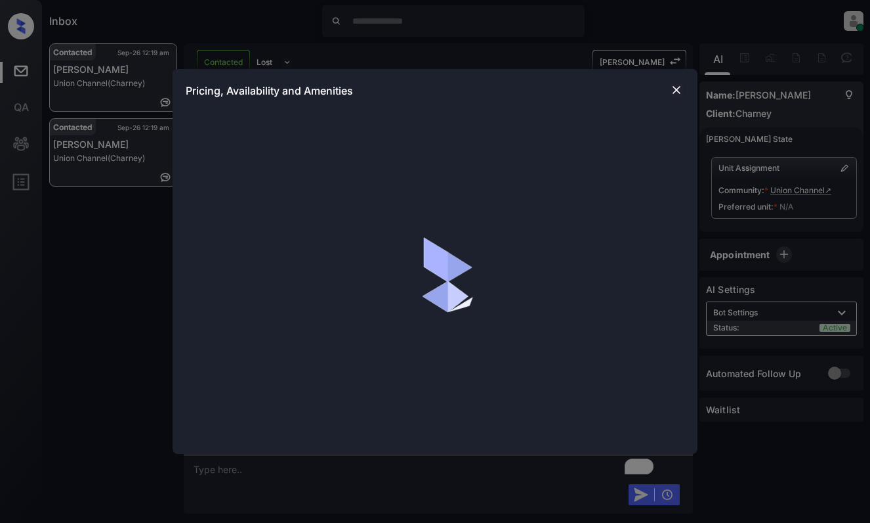
scroll to position [1608, 0]
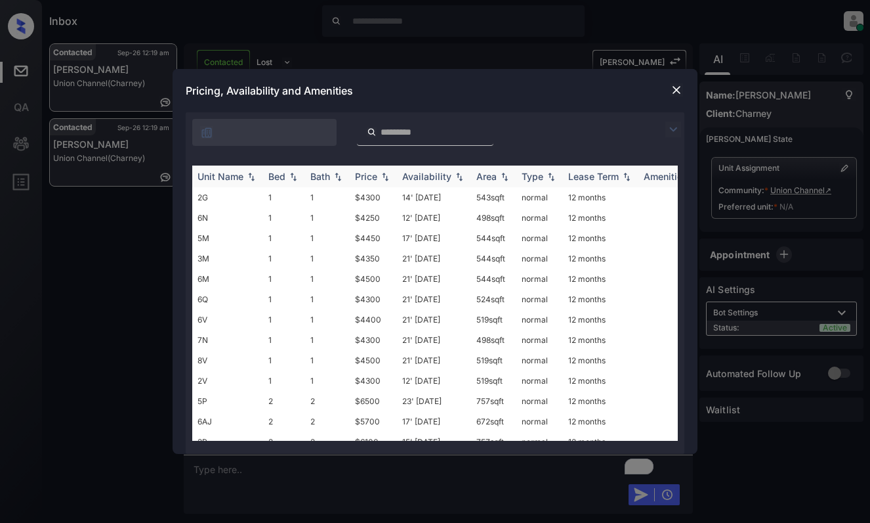
click at [383, 172] on img at bounding box center [385, 176] width 13 height 9
click at [383, 171] on img at bounding box center [385, 176] width 13 height 10
click at [373, 192] on td "$4250" at bounding box center [373, 197] width 47 height 20
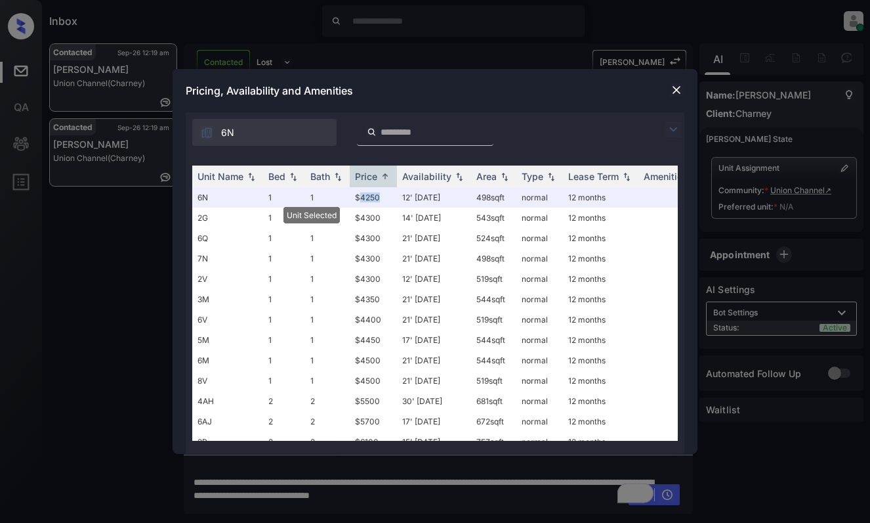
click at [679, 84] on img at bounding box center [676, 89] width 13 height 13
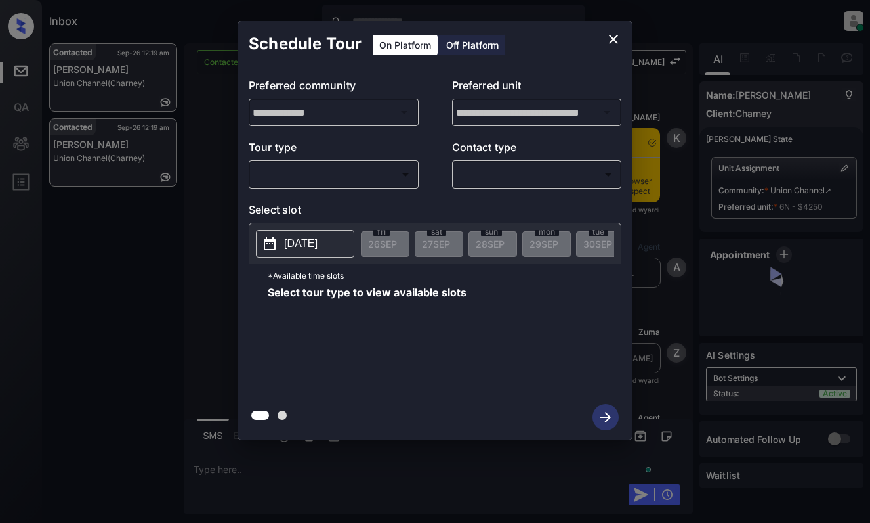
scroll to position [1608, 0]
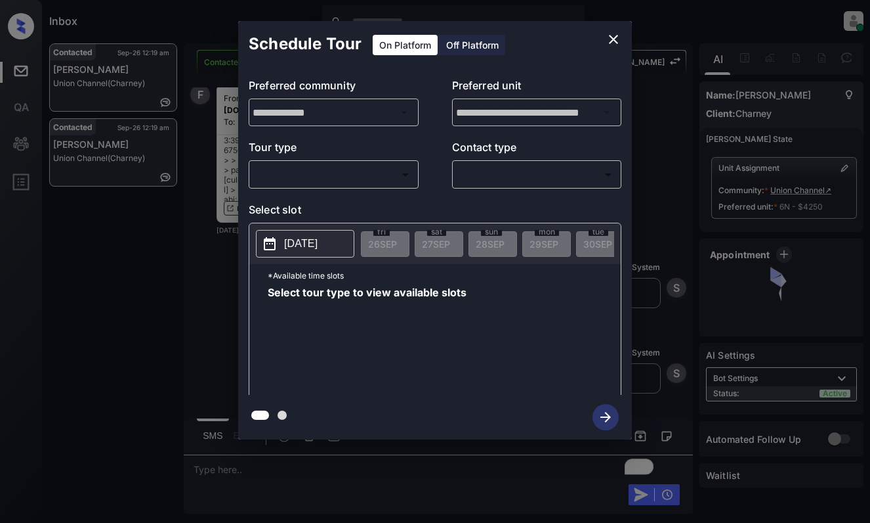
click at [461, 40] on div "Off Platform" at bounding box center [473, 45] width 66 height 20
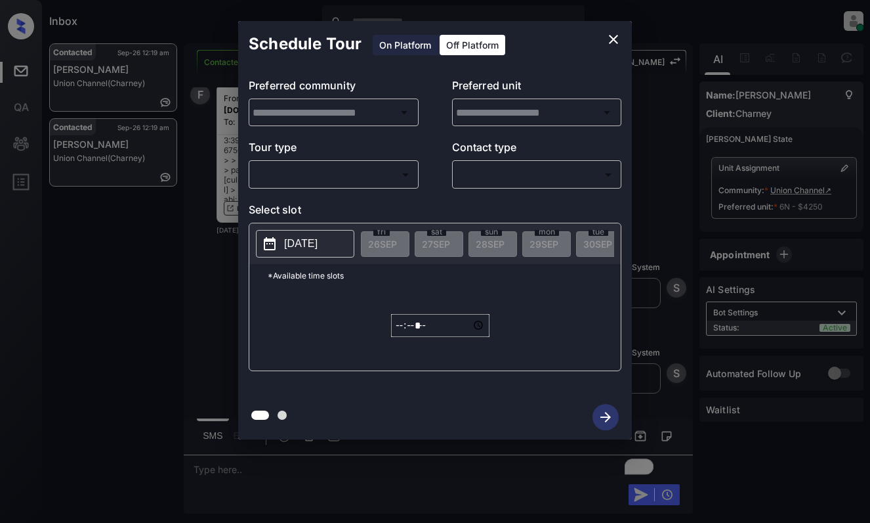
type input "**********"
click at [423, 45] on div "On Platform" at bounding box center [405, 45] width 65 height 20
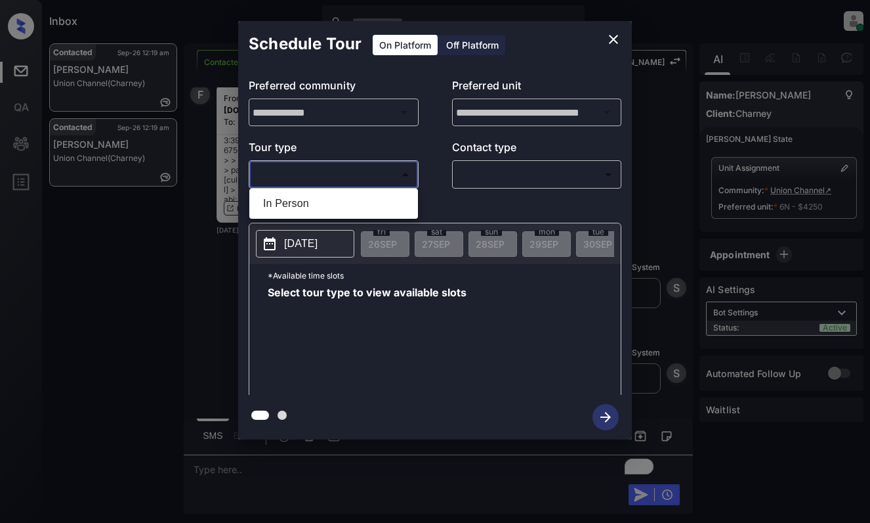
click at [365, 171] on body "Inbox Dominic Ceralde Online Set yourself offline Set yourself on break Profile…" at bounding box center [435, 261] width 870 height 523
click at [359, 199] on li "In Person" at bounding box center [334, 204] width 162 height 24
type input "********"
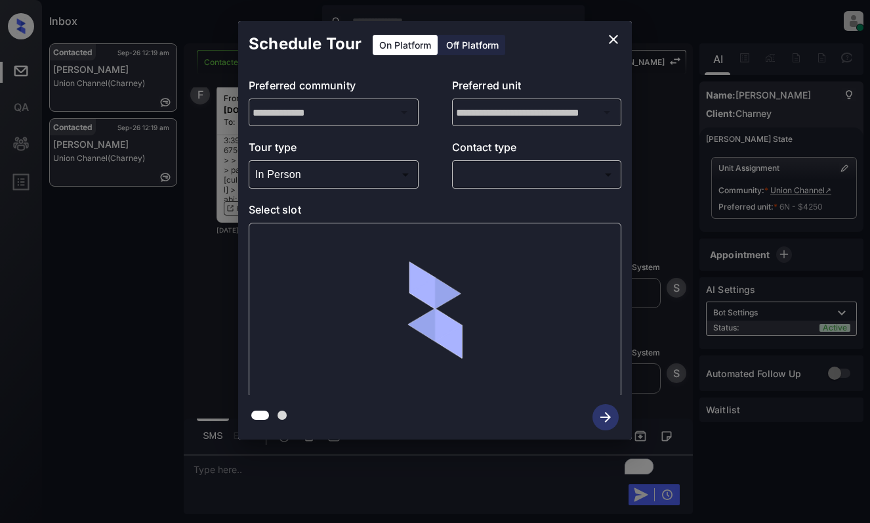
click at [511, 172] on body "Inbox Dominic Ceralde Online Set yourself offline Set yourself on break Profile…" at bounding box center [435, 261] width 870 height 523
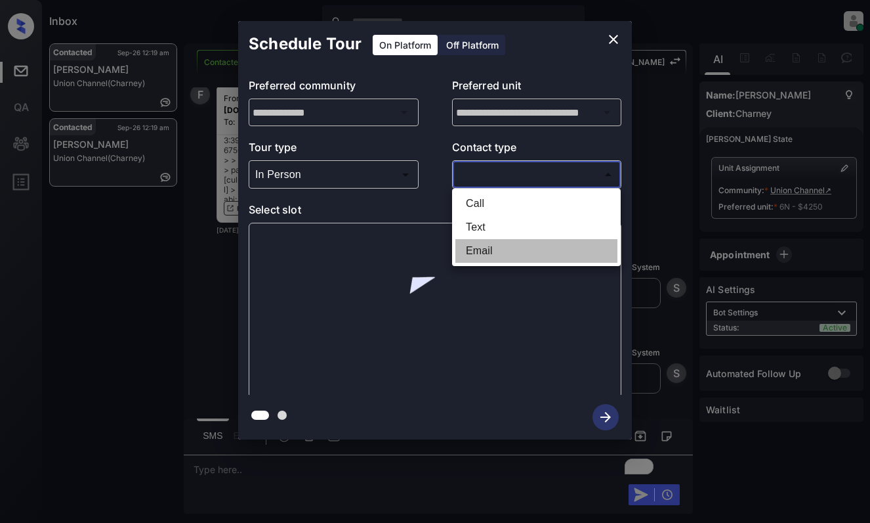
click at [495, 251] on li "Email" at bounding box center [537, 251] width 162 height 24
type input "*****"
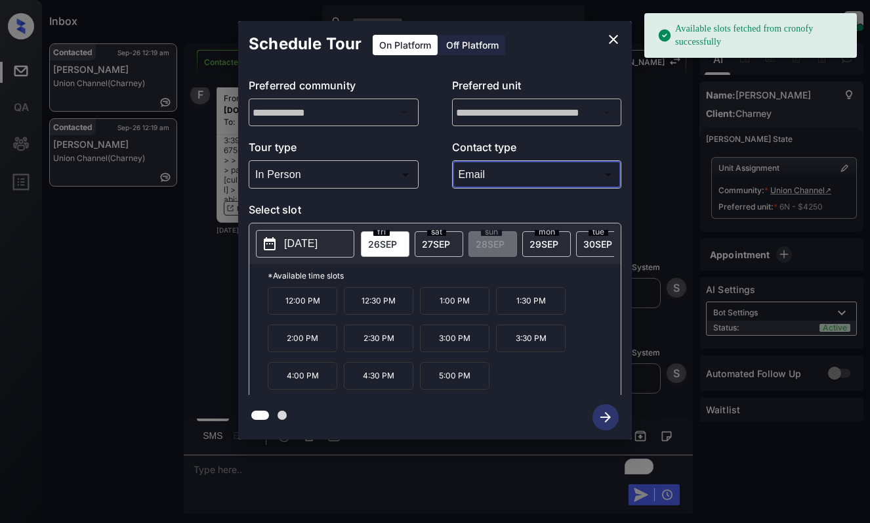
click at [311, 238] on p "[DATE]" at bounding box center [300, 244] width 33 height 16
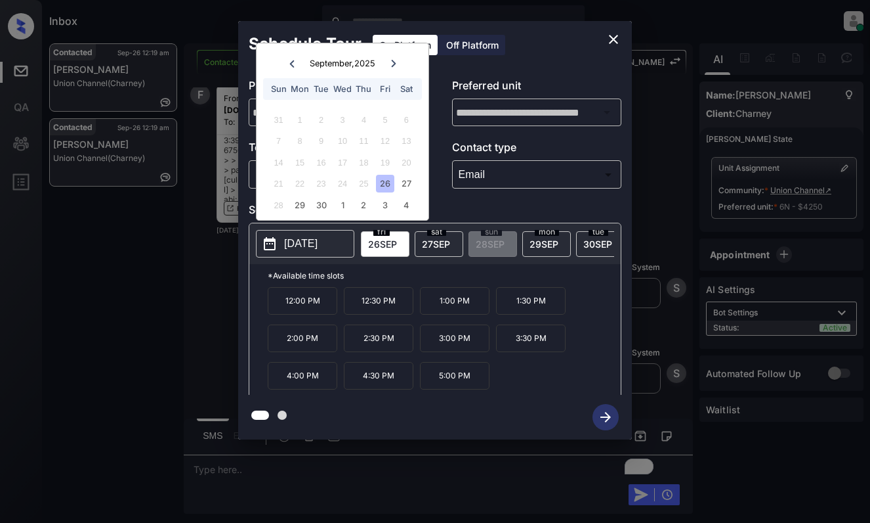
click at [384, 183] on div "26" at bounding box center [385, 184] width 18 height 18
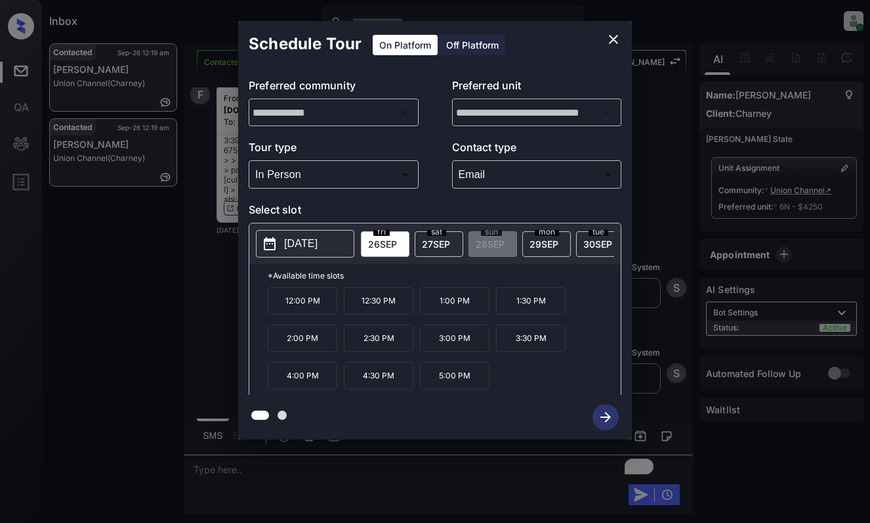
click at [541, 313] on p "1:30 PM" at bounding box center [531, 301] width 70 height 28
click at [607, 416] on icon "button" at bounding box center [606, 417] width 26 height 26
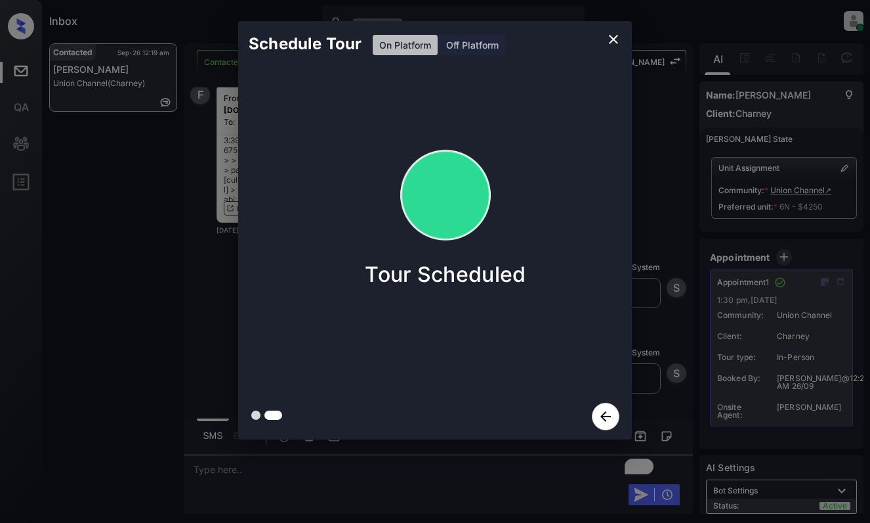
click at [129, 200] on div "Schedule Tour On Platform Off Platform Tour Scheduled" at bounding box center [435, 230] width 870 height 460
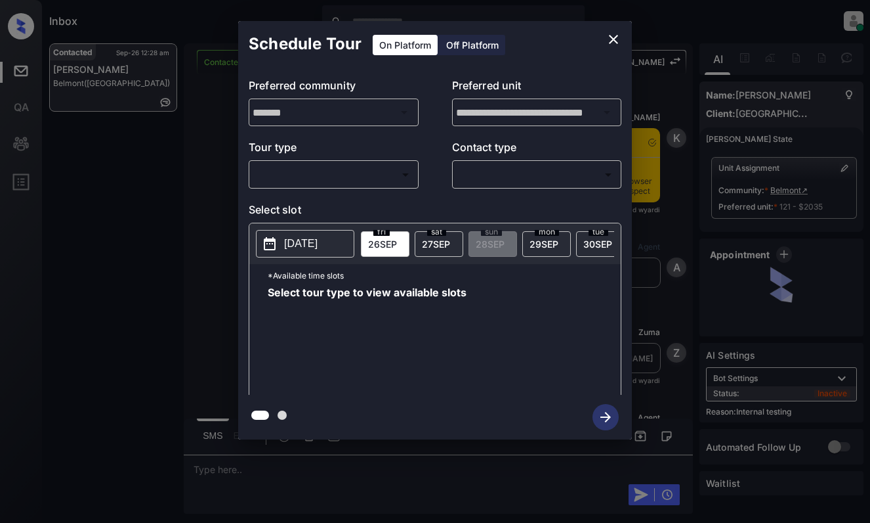
scroll to position [1581, 0]
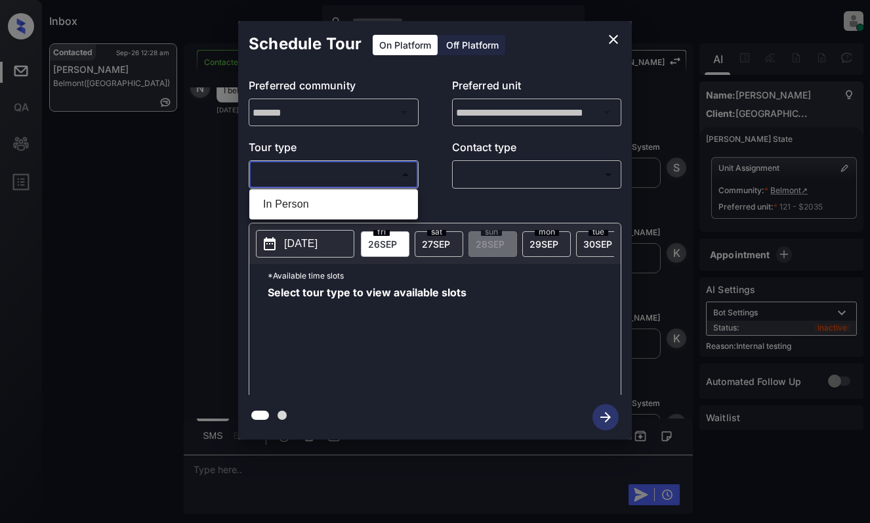
click at [309, 177] on body "Inbox [PERSON_NAME] Online Set yourself offline Set yourself on break Profile S…" at bounding box center [435, 261] width 870 height 523
click at [317, 204] on li "In Person" at bounding box center [334, 204] width 162 height 24
type input "********"
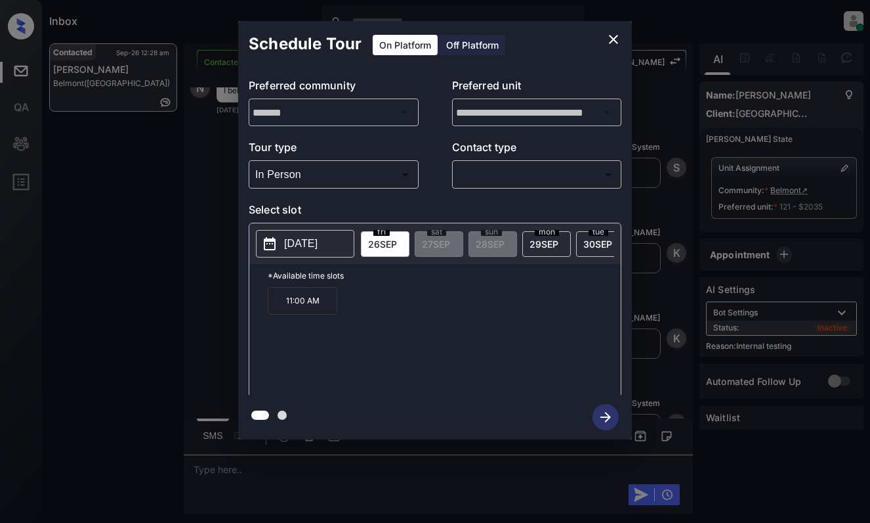
click at [318, 236] on p "2025-09-26" at bounding box center [300, 244] width 33 height 16
click at [620, 41] on icon "close" at bounding box center [614, 40] width 16 height 16
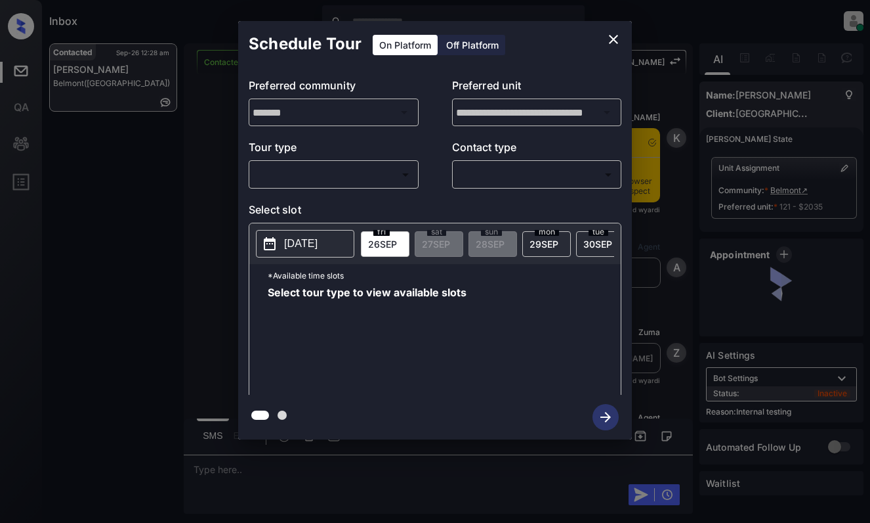
scroll to position [1581, 0]
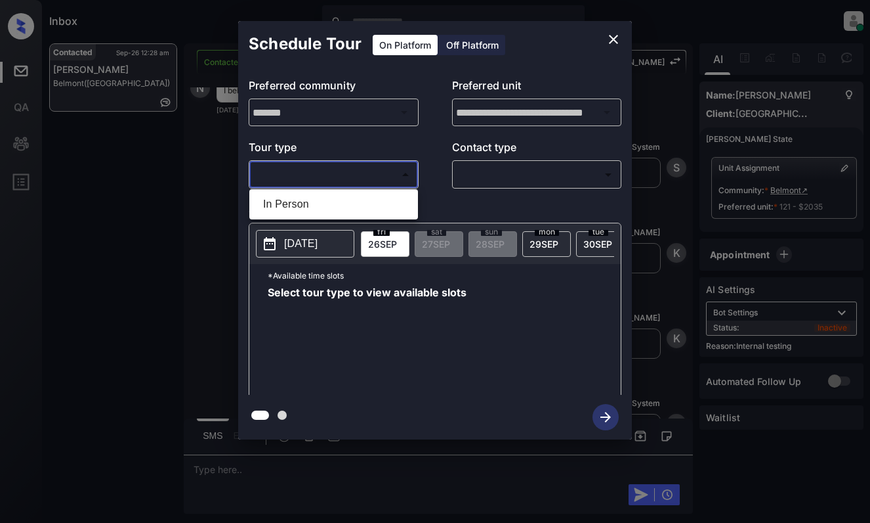
click at [322, 181] on body "Inbox Dominic Ceralde Online Set yourself offline Set yourself on break Profile…" at bounding box center [435, 261] width 870 height 523
click at [318, 204] on li "In Person" at bounding box center [334, 204] width 162 height 24
type input "********"
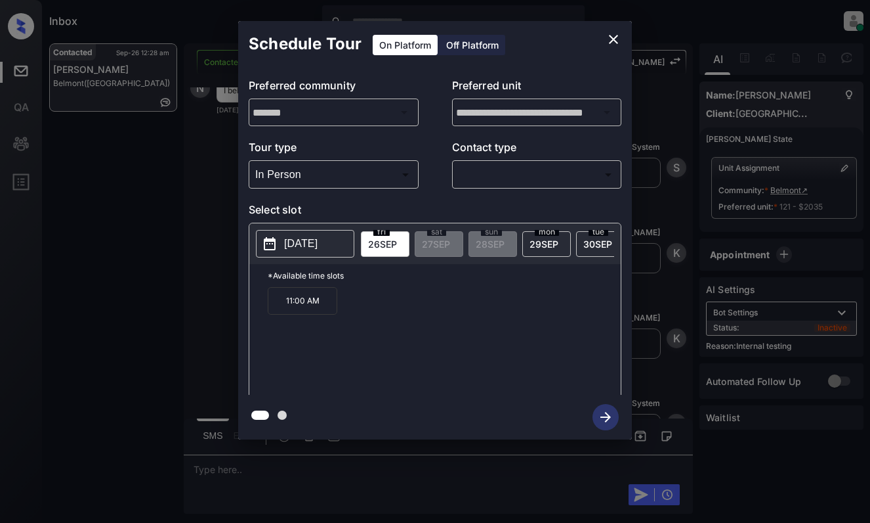
drag, startPoint x: 462, startPoint y: 322, endPoint x: 599, endPoint y: 55, distance: 300.0
click at [473, 314] on div "11:00 AM" at bounding box center [444, 339] width 353 height 105
click at [613, 41] on icon "close" at bounding box center [614, 40] width 16 height 16
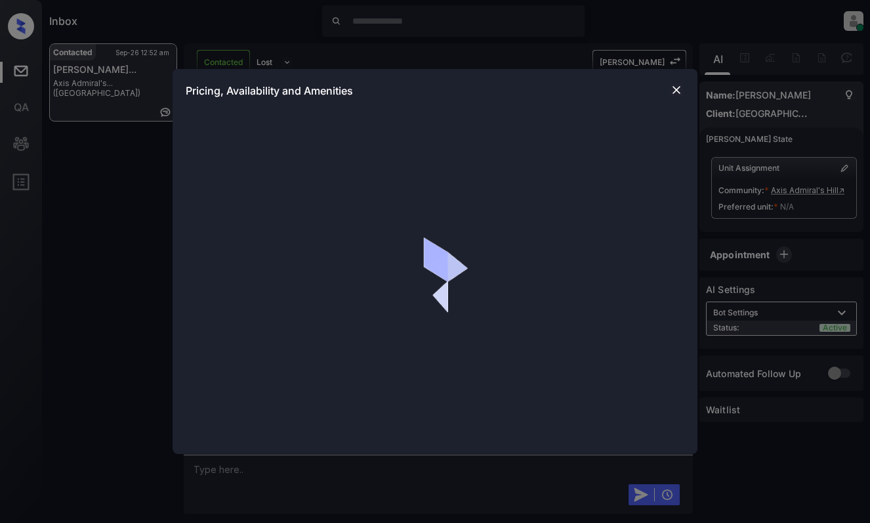
scroll to position [1129, 0]
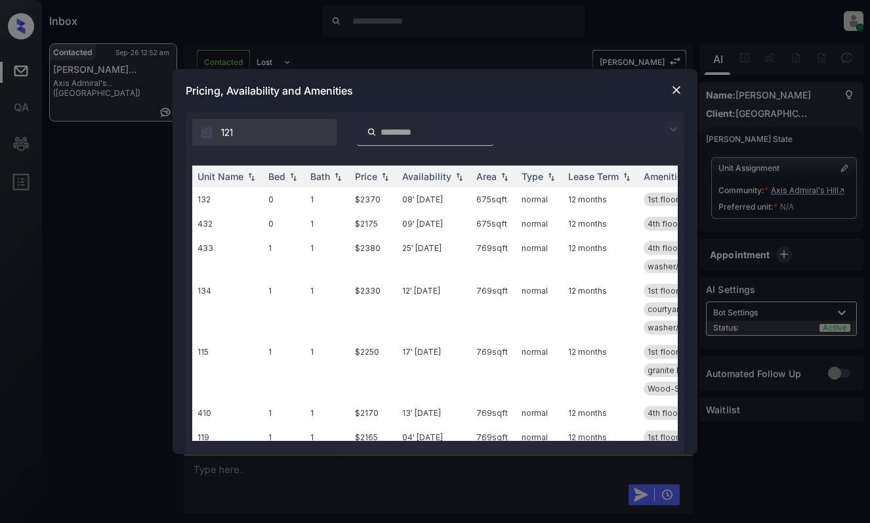
click at [672, 131] on img at bounding box center [674, 129] width 16 height 16
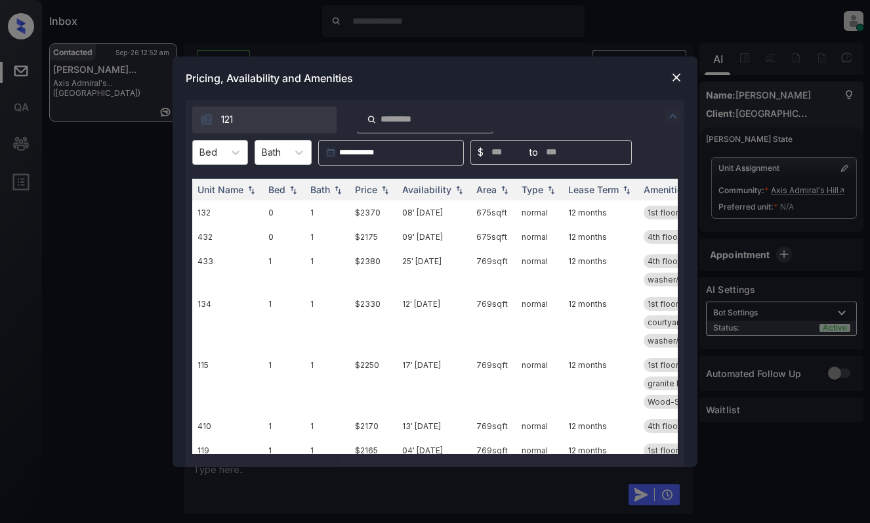
click at [207, 145] on div at bounding box center [209, 152] width 18 height 14
click at [215, 231] on div "2" at bounding box center [220, 232] width 56 height 24
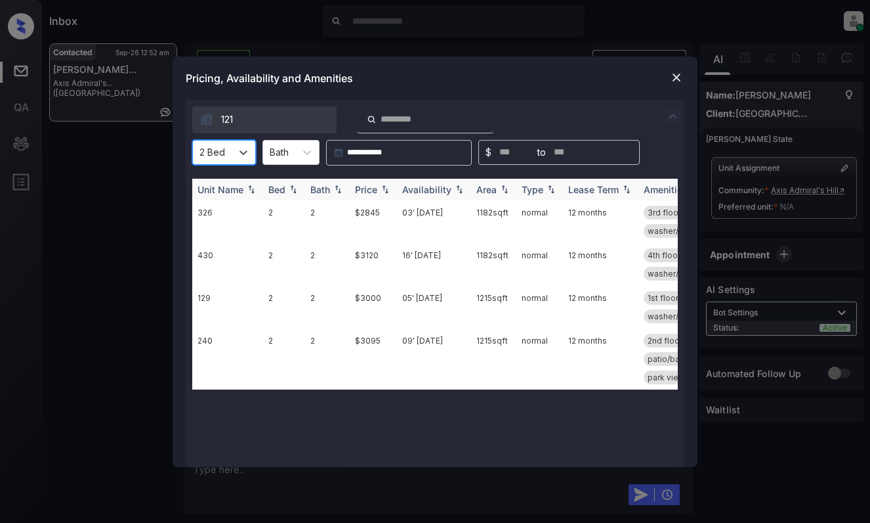
click at [379, 186] on img at bounding box center [385, 188] width 13 height 9
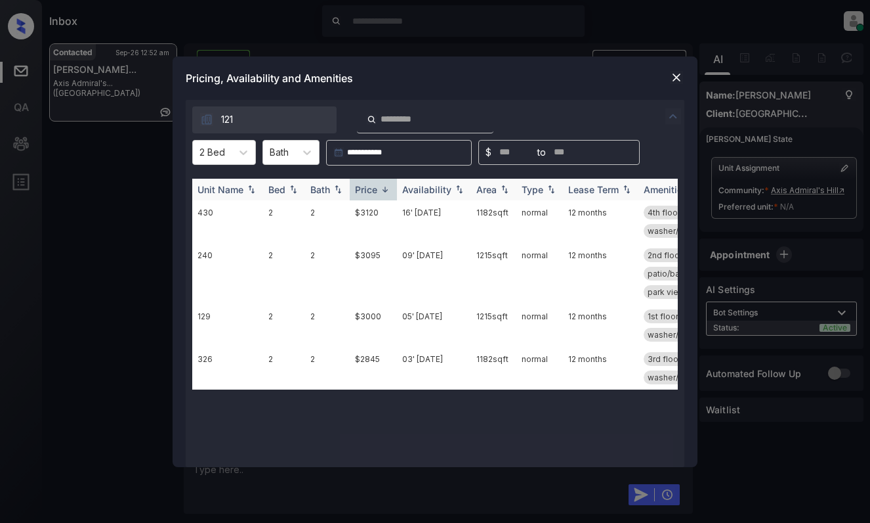
click at [379, 186] on img at bounding box center [385, 189] width 13 height 10
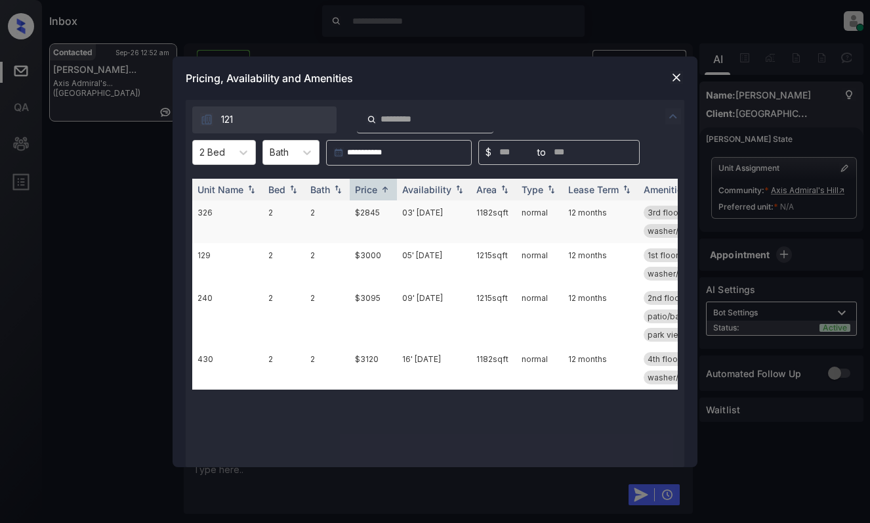
click at [369, 218] on td "$2845" at bounding box center [373, 221] width 47 height 43
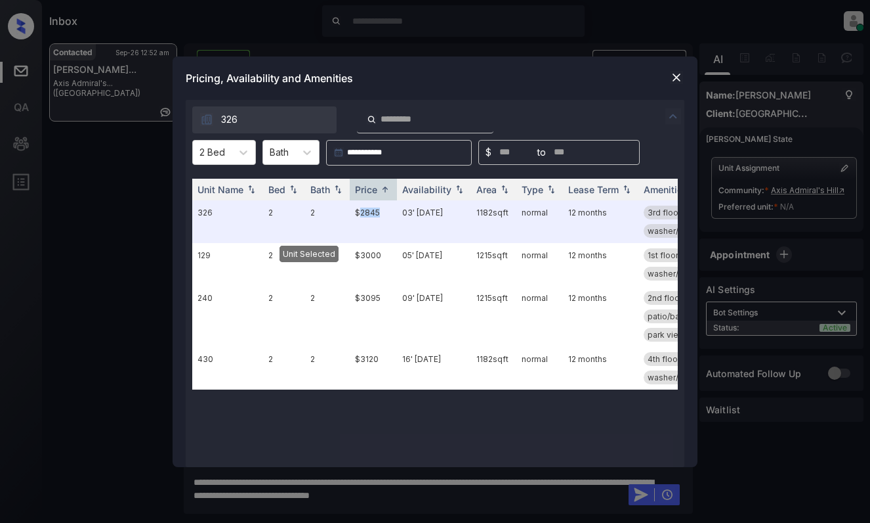
click at [677, 77] on img at bounding box center [676, 77] width 13 height 13
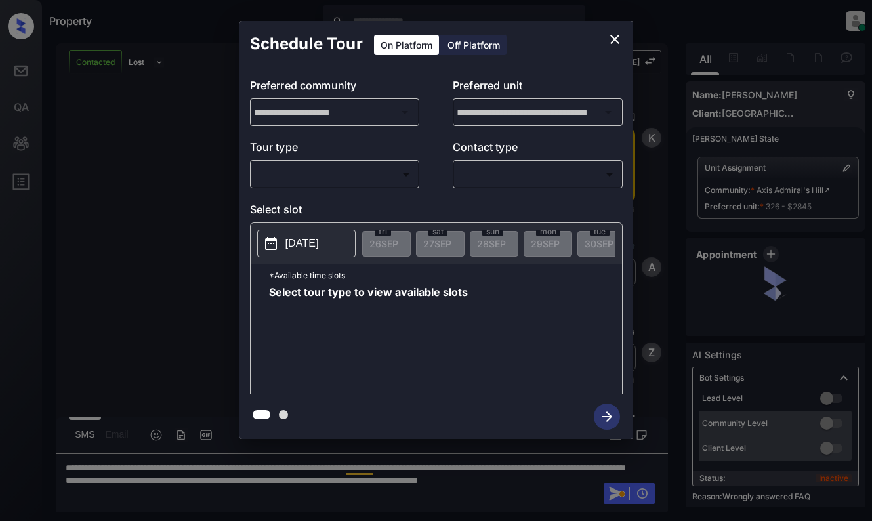
scroll to position [887, 0]
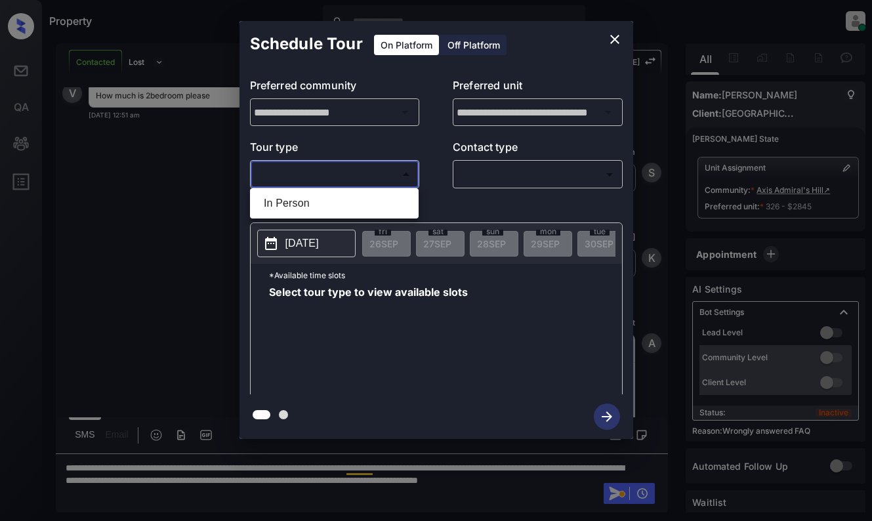
click at [361, 174] on body "Property Dominic Ceralde Online Set yourself offline Set yourself on break Prof…" at bounding box center [436, 260] width 872 height 521
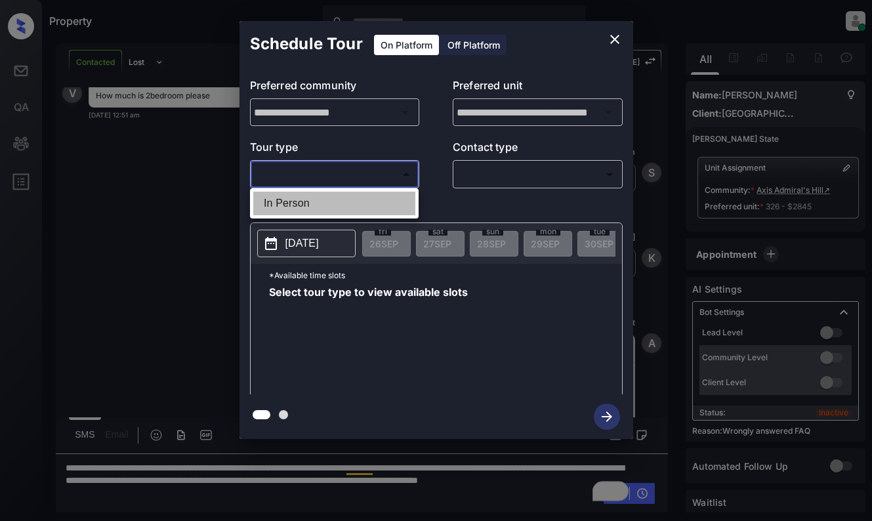
click at [349, 203] on li "In Person" at bounding box center [334, 204] width 162 height 24
type input "********"
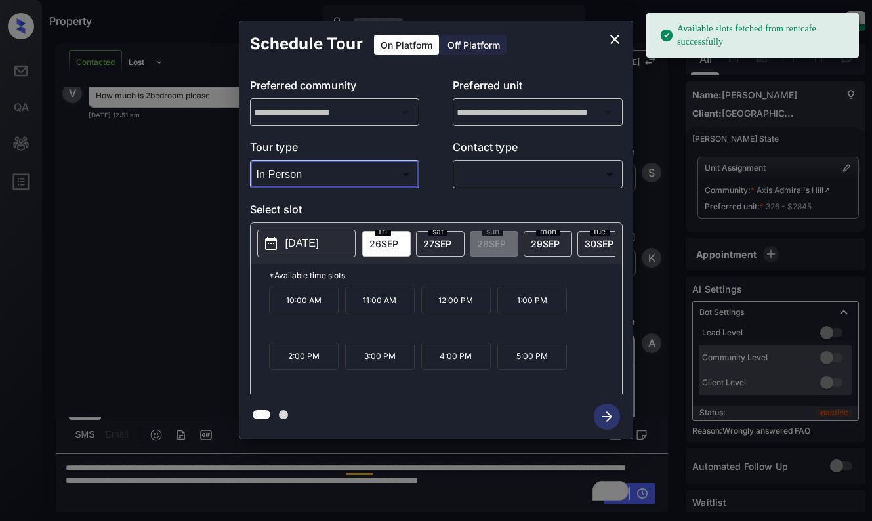
click at [316, 246] on p "2025-09-26" at bounding box center [302, 244] width 33 height 16
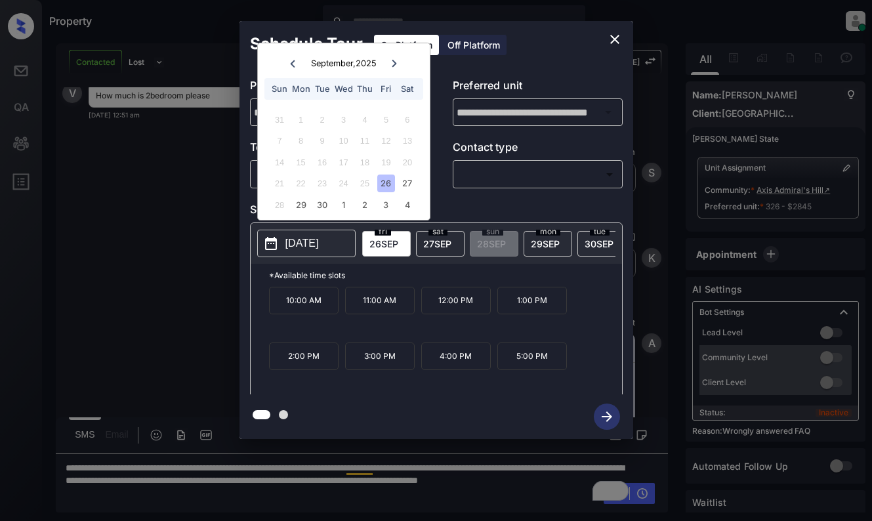
click at [609, 35] on icon "close" at bounding box center [615, 40] width 16 height 16
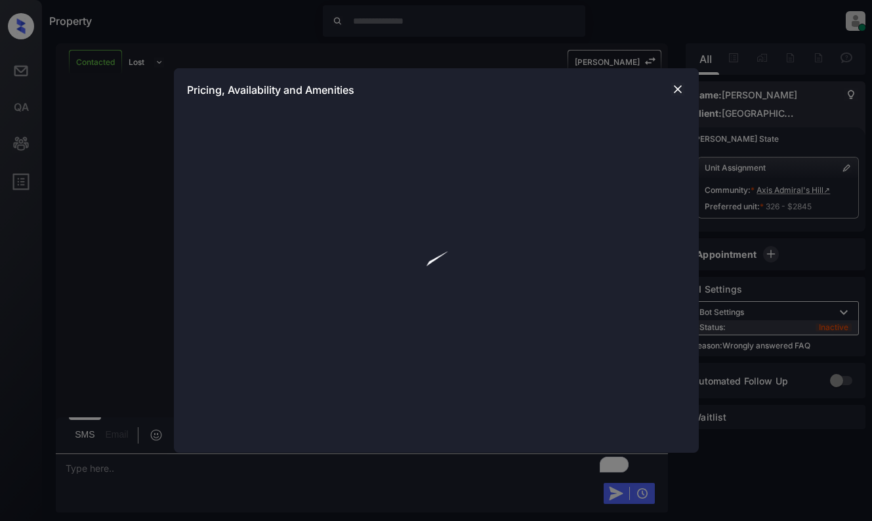
scroll to position [988, 0]
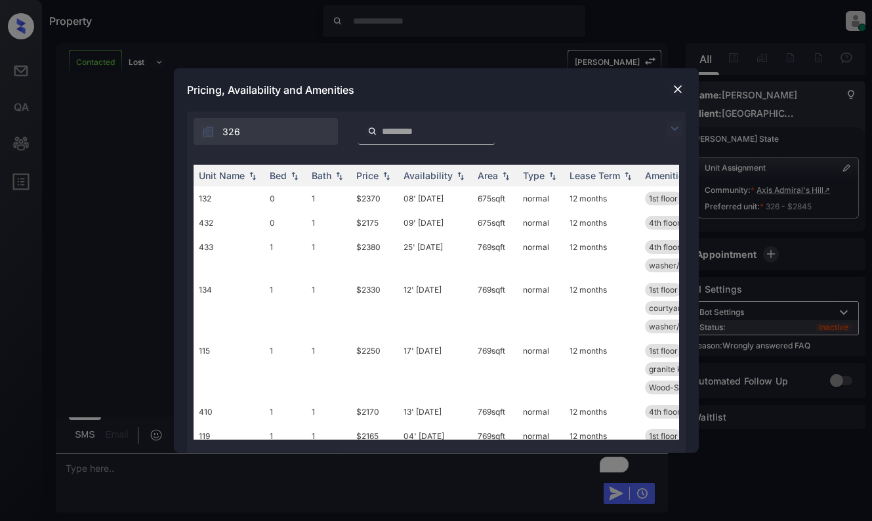
click at [671, 127] on img at bounding box center [675, 129] width 16 height 16
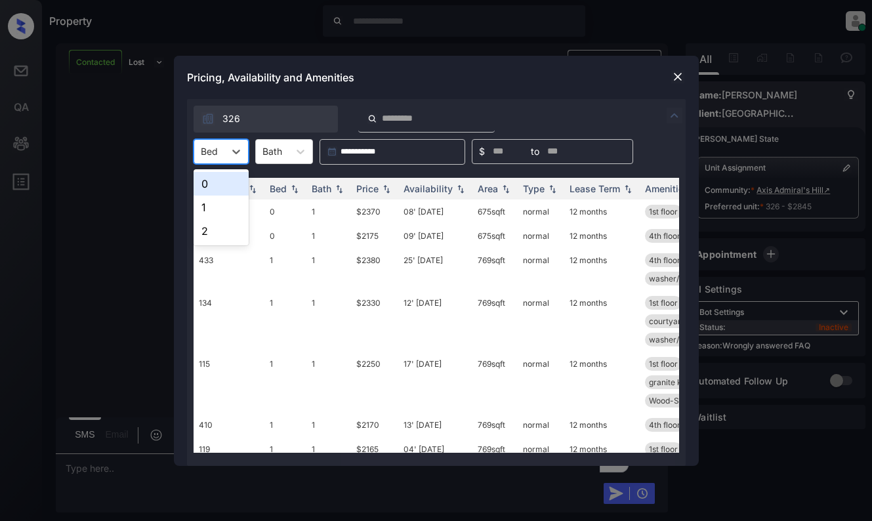
click at [222, 146] on div "Bed" at bounding box center [209, 151] width 30 height 19
click at [217, 230] on div "2" at bounding box center [221, 231] width 55 height 24
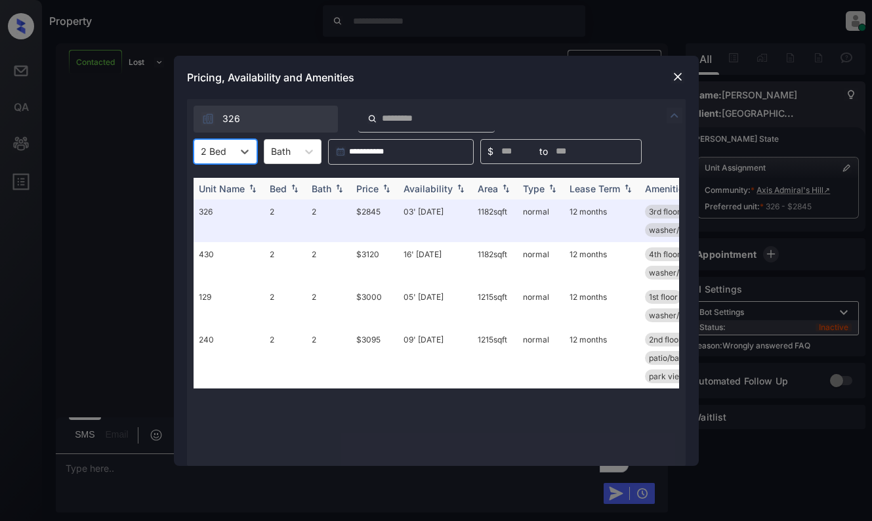
click at [371, 190] on div "Price" at bounding box center [367, 188] width 22 height 11
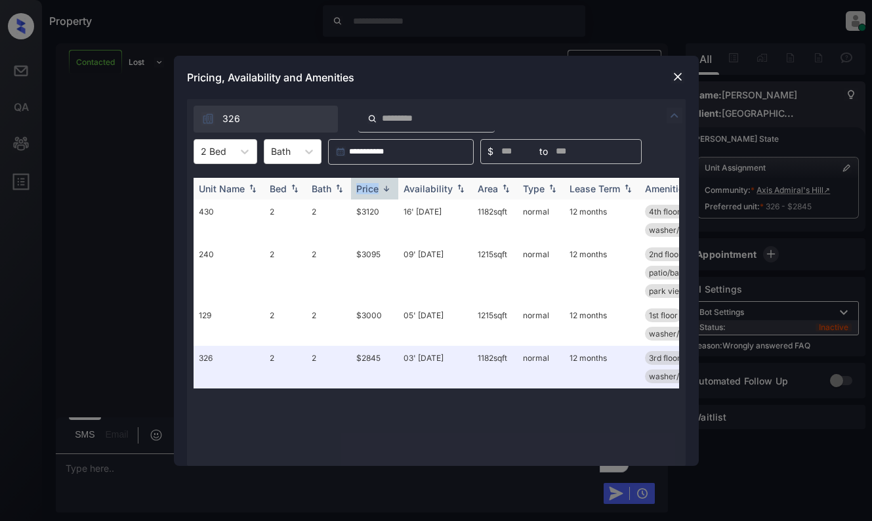
click at [371, 190] on div "Price" at bounding box center [367, 188] width 22 height 11
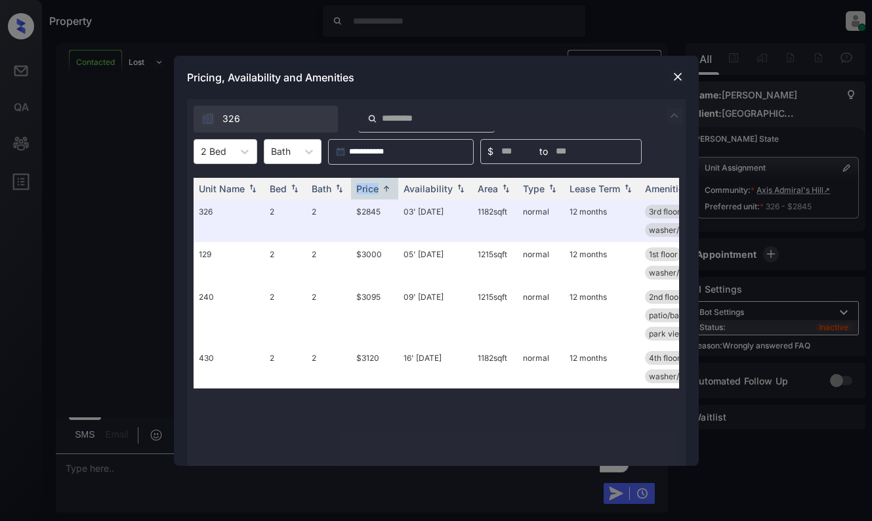
click at [672, 76] on img at bounding box center [678, 76] width 13 height 13
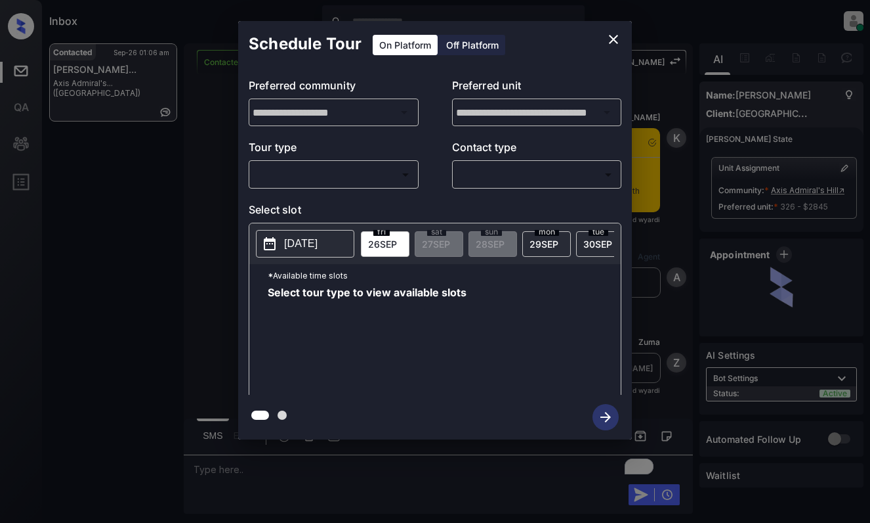
scroll to position [2173, 0]
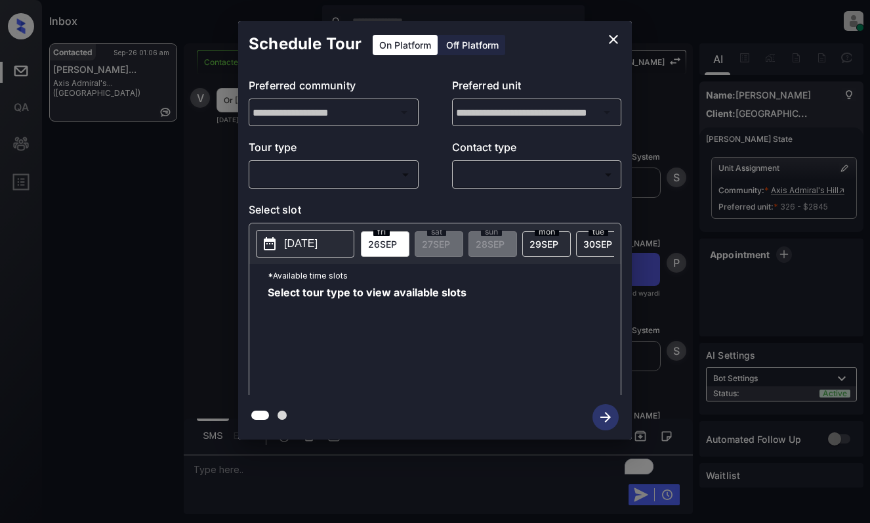
click at [609, 35] on icon "close" at bounding box center [614, 40] width 16 height 16
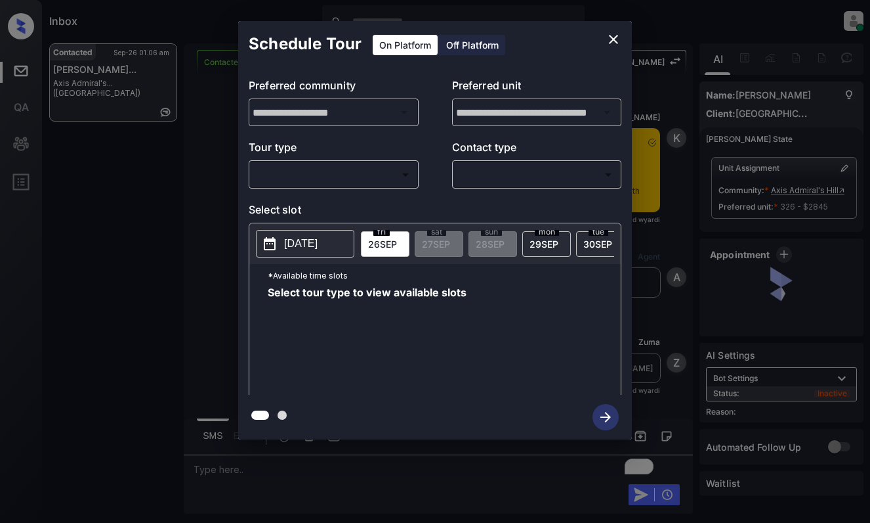
scroll to position [2502, 0]
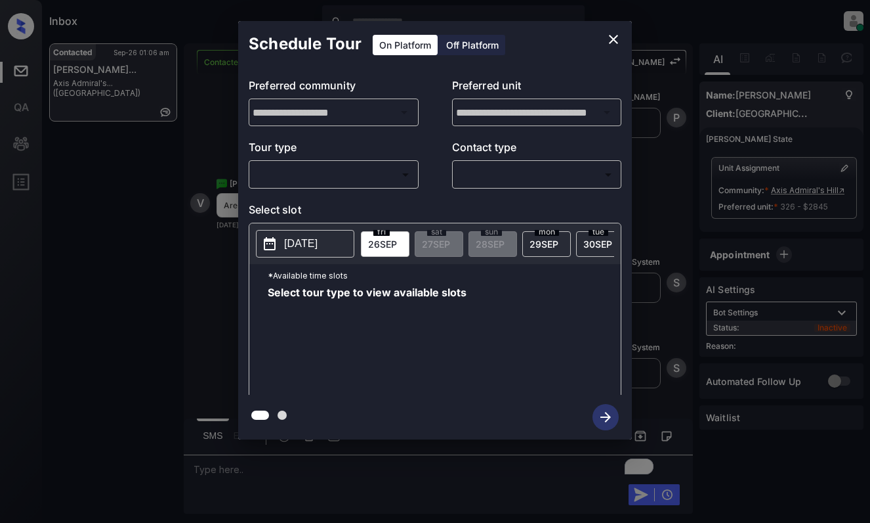
click at [345, 181] on body "Inbox [PERSON_NAME] Online Set yourself offline Set yourself on break Profile S…" at bounding box center [435, 261] width 870 height 523
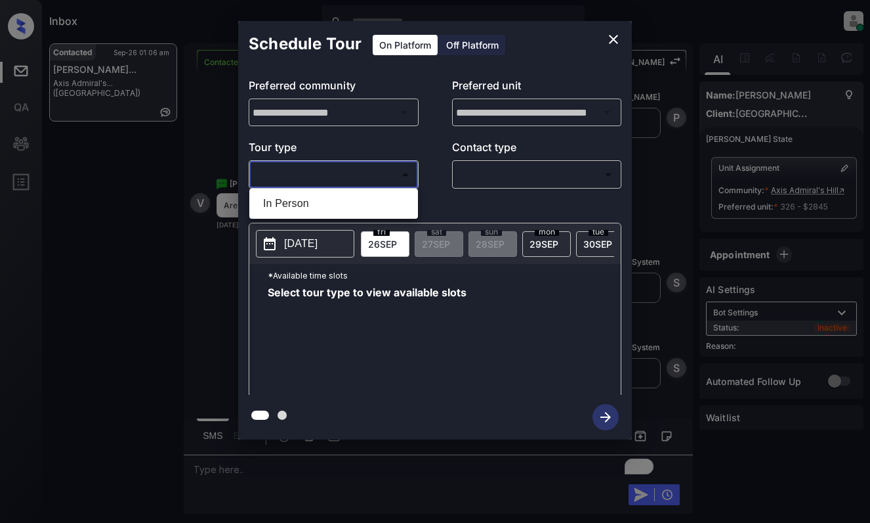
click at [345, 207] on li "In Person" at bounding box center [334, 204] width 162 height 24
type input "********"
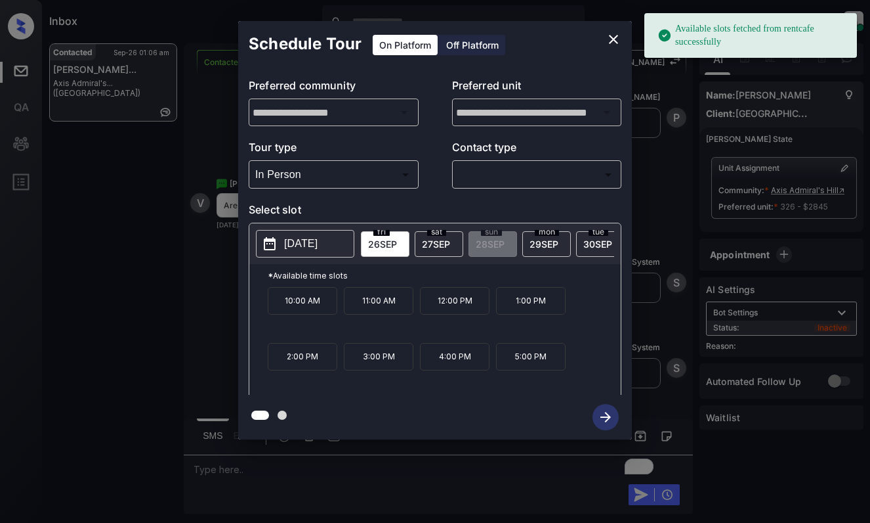
click at [426, 244] on span "[DATE]" at bounding box center [436, 243] width 28 height 11
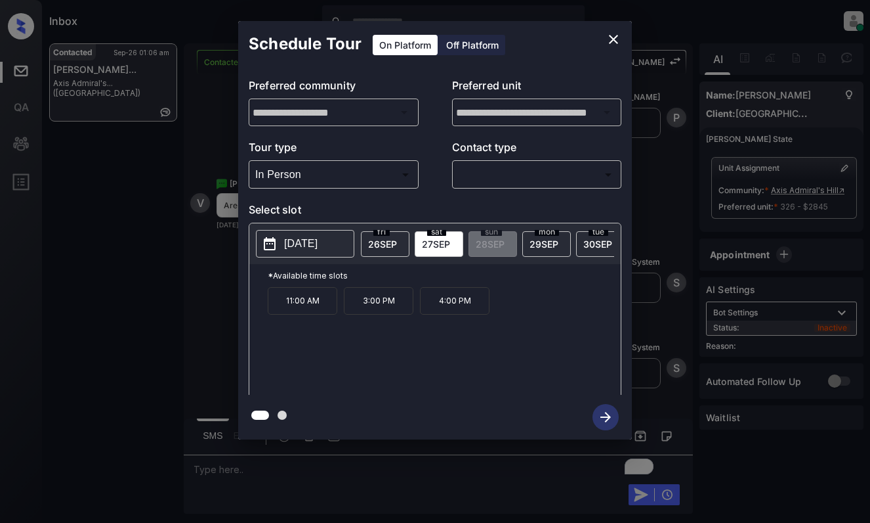
click at [489, 366] on div "11:00 AM 3:00 PM 4:00 PM" at bounding box center [444, 339] width 353 height 105
click at [618, 32] on icon "close" at bounding box center [614, 40] width 16 height 16
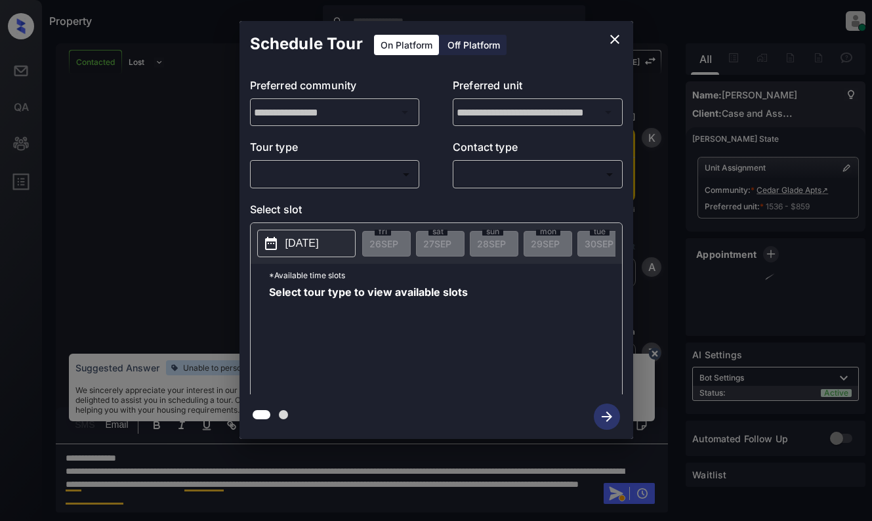
scroll to position [1865, 0]
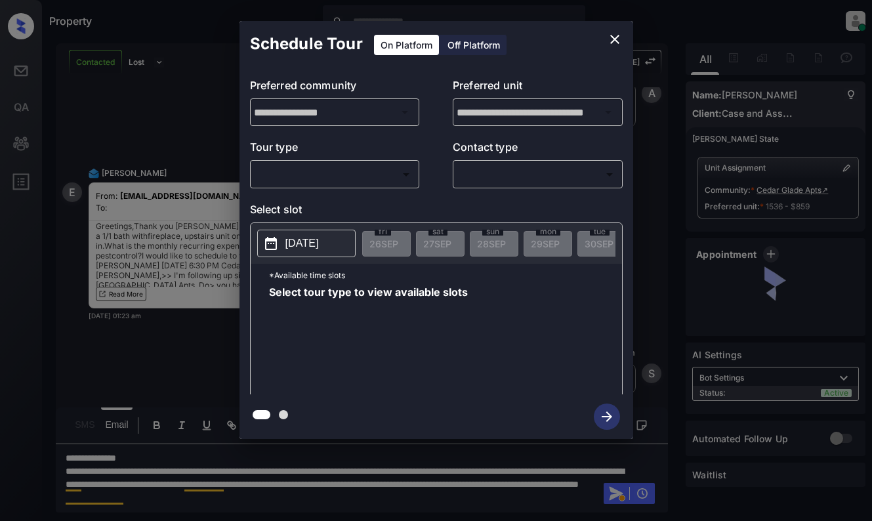
click at [349, 170] on body "Property Dominic Ceralde Online Set yourself offline Set yourself on break Prof…" at bounding box center [436, 260] width 872 height 521
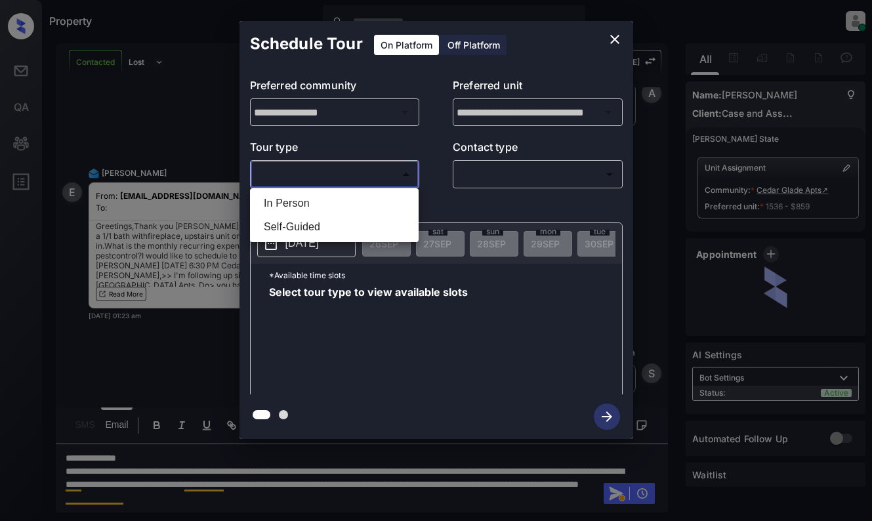
click at [364, 207] on li "In Person" at bounding box center [334, 204] width 162 height 24
type input "********"
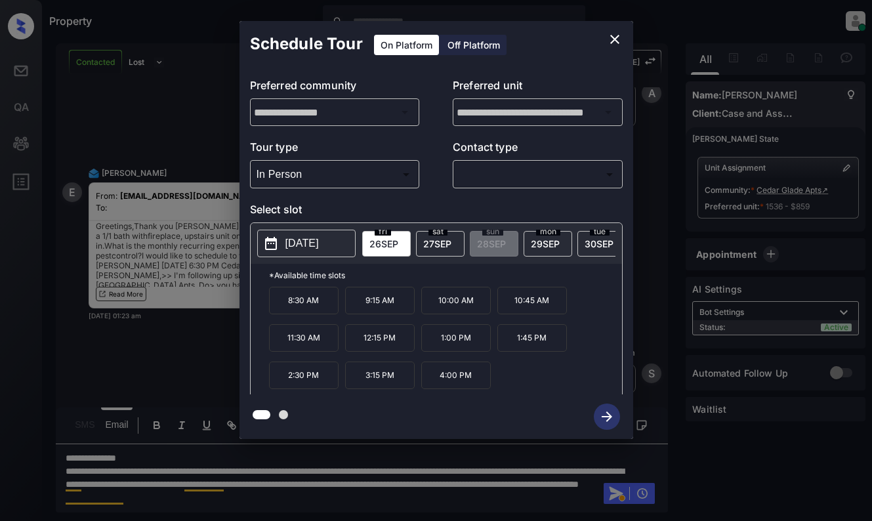
click at [612, 34] on icon "close" at bounding box center [615, 40] width 16 height 16
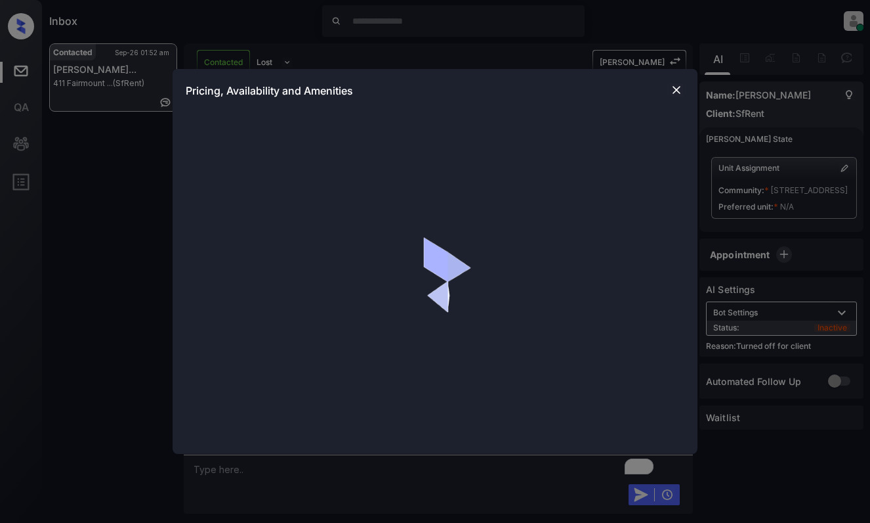
scroll to position [2407, 0]
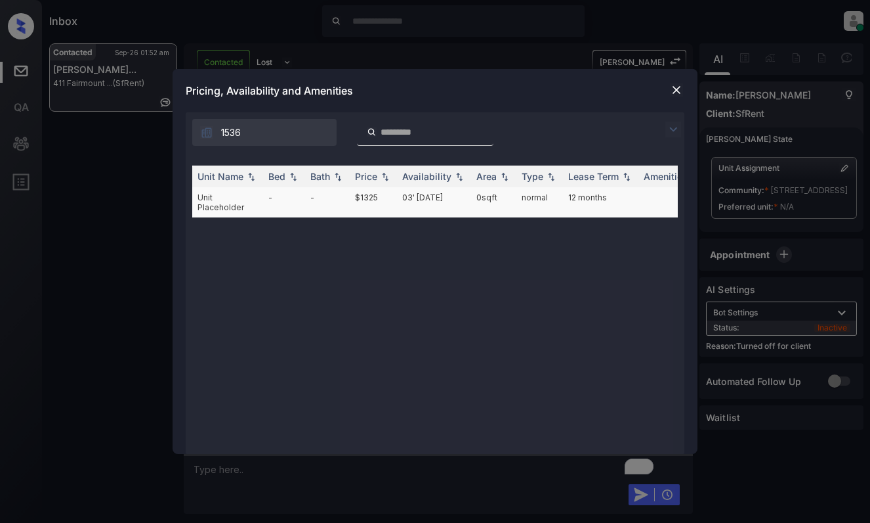
click at [369, 191] on td "$1325" at bounding box center [373, 202] width 47 height 30
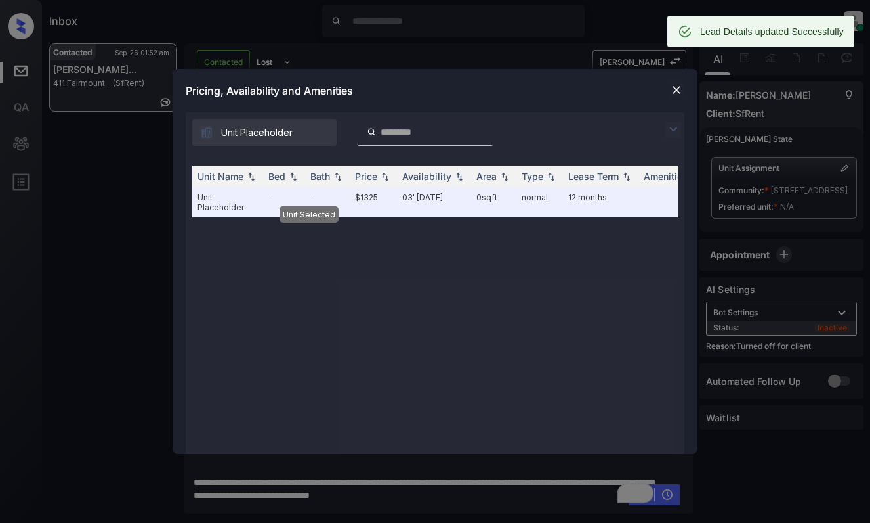
click at [672, 82] on div at bounding box center [677, 90] width 16 height 16
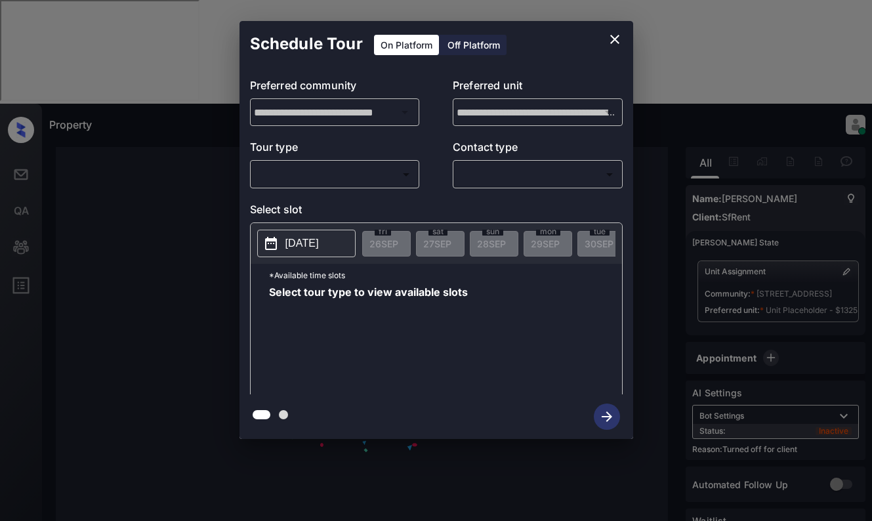
click at [484, 45] on div "Off Platform" at bounding box center [474, 45] width 66 height 20
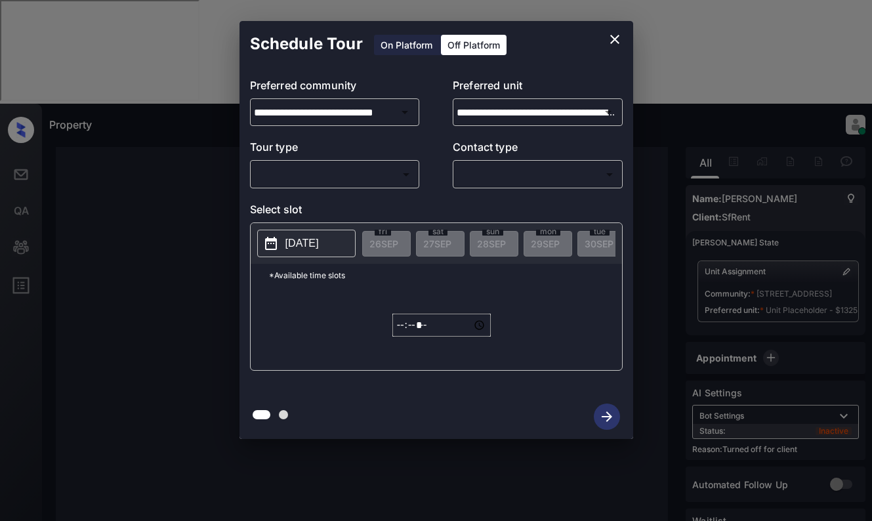
click at [377, 163] on div "​ ​" at bounding box center [335, 174] width 170 height 28
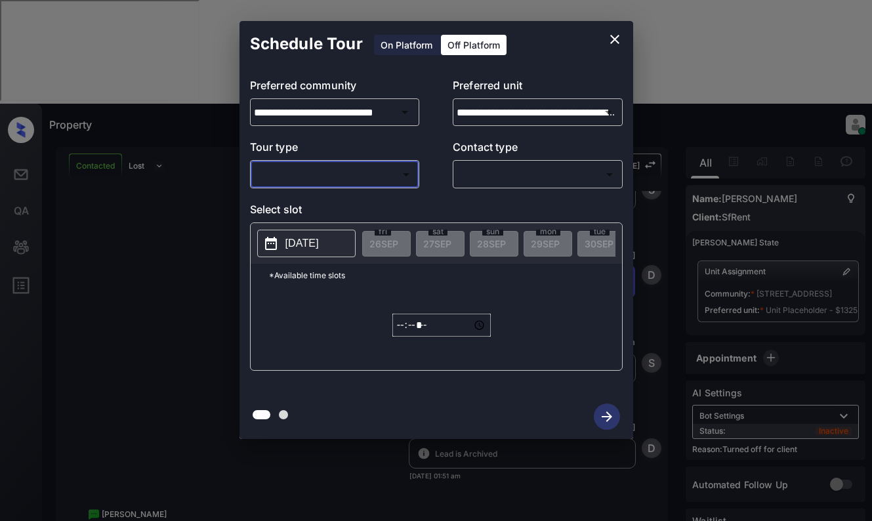
click at [364, 168] on body "Property Dominic Ceralde Online Set yourself offline Set yourself on break Prof…" at bounding box center [436, 260] width 872 height 521
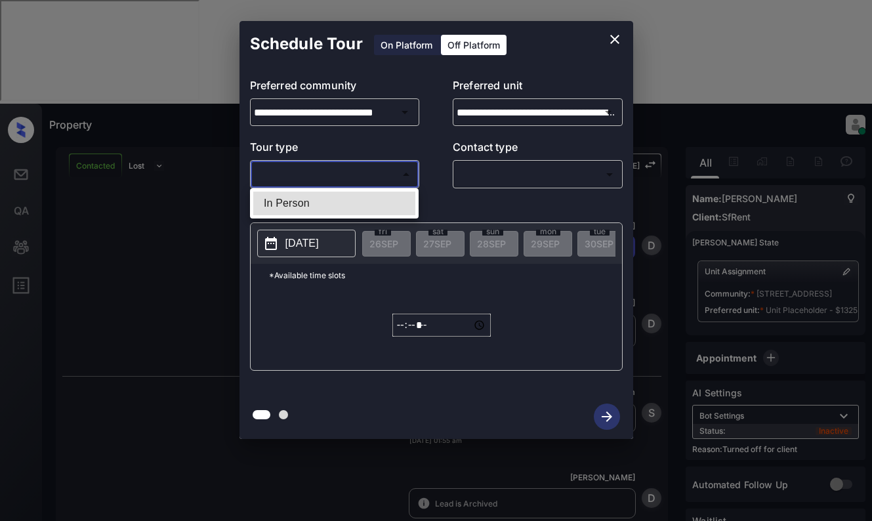
click at [358, 207] on li "In Person" at bounding box center [334, 204] width 162 height 24
type input "********"
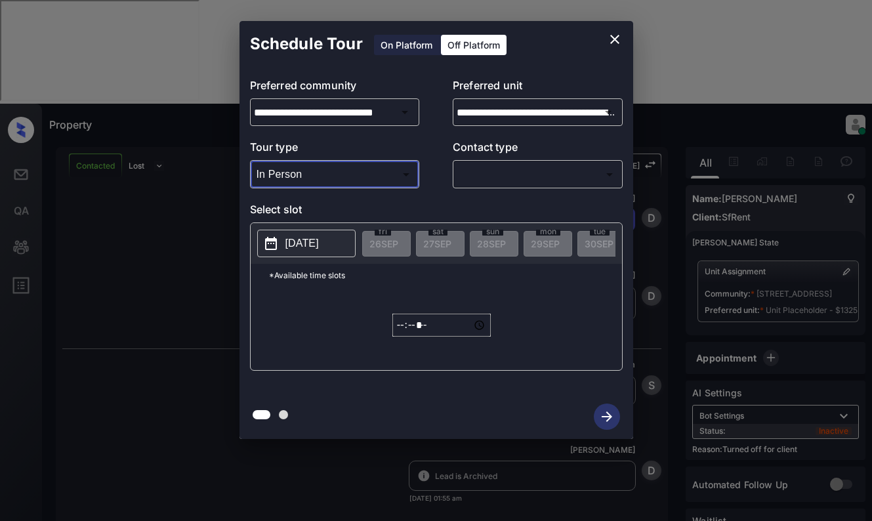
scroll to position [2668, 0]
click at [478, 167] on body "Property Dominic Ceralde Online Set yourself offline Set yourself on break Prof…" at bounding box center [436, 260] width 872 height 521
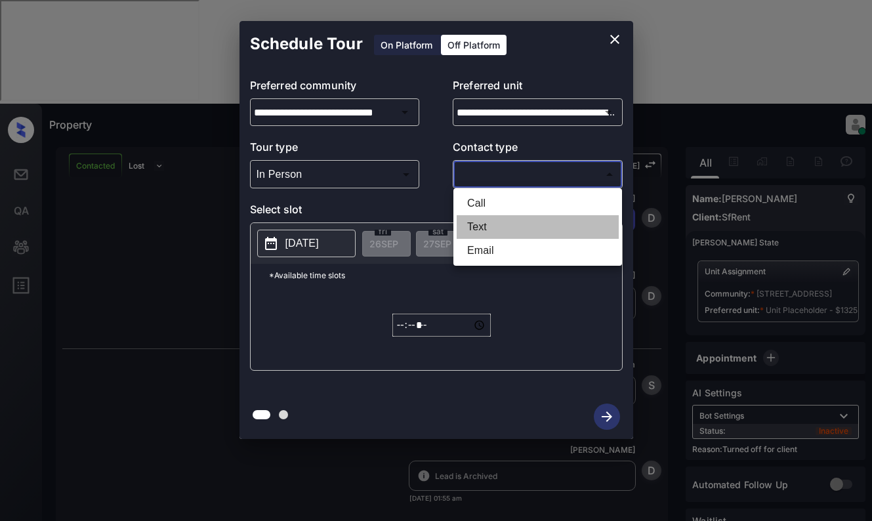
click at [480, 229] on li "Text" at bounding box center [538, 227] width 162 height 24
type input "****"
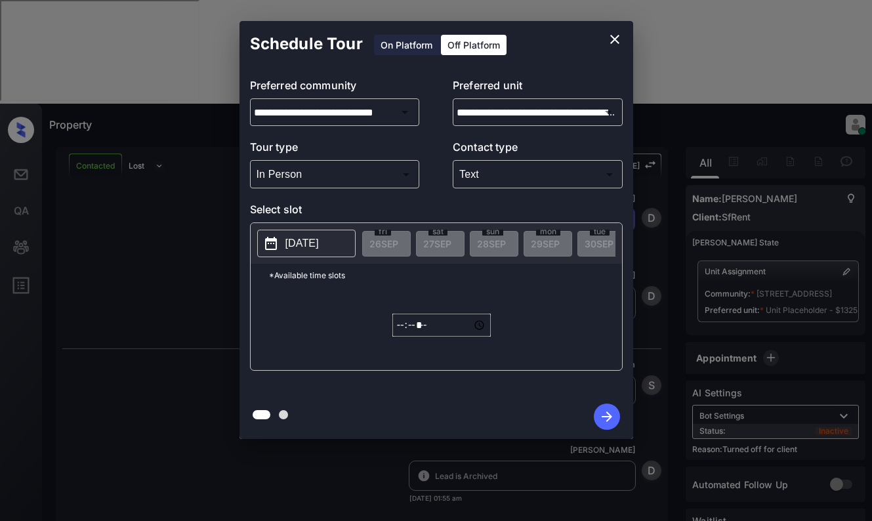
click at [304, 240] on p "[DATE]" at bounding box center [302, 244] width 33 height 16
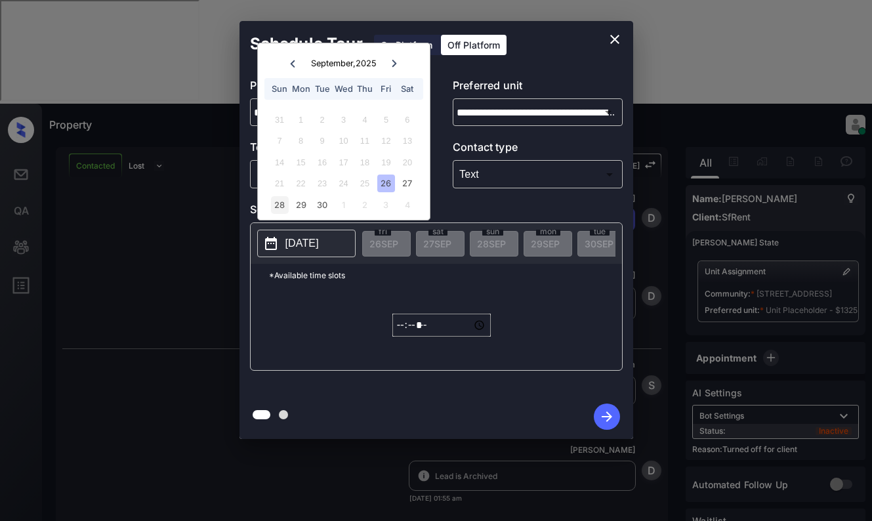
click at [280, 203] on div "28" at bounding box center [280, 205] width 18 height 18
click at [400, 333] on input "*****" at bounding box center [442, 325] width 98 height 23
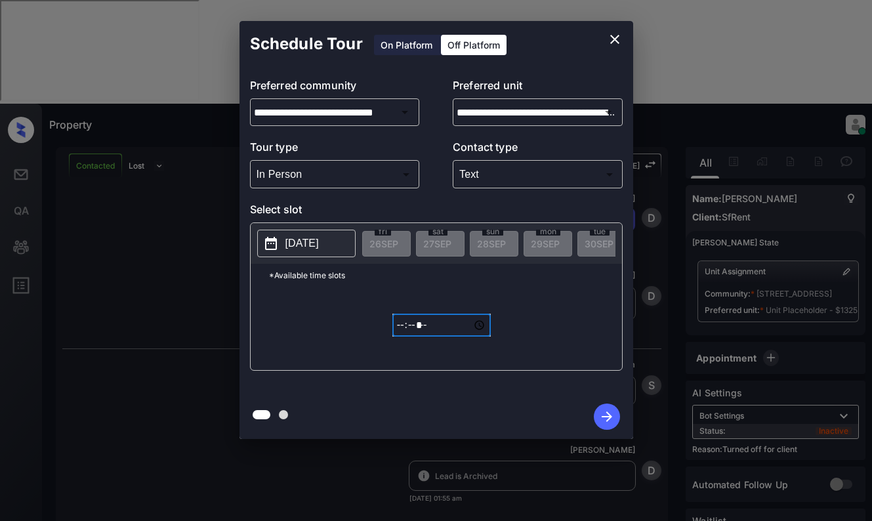
type input "*****"
click at [600, 414] on icon "button" at bounding box center [607, 417] width 26 height 26
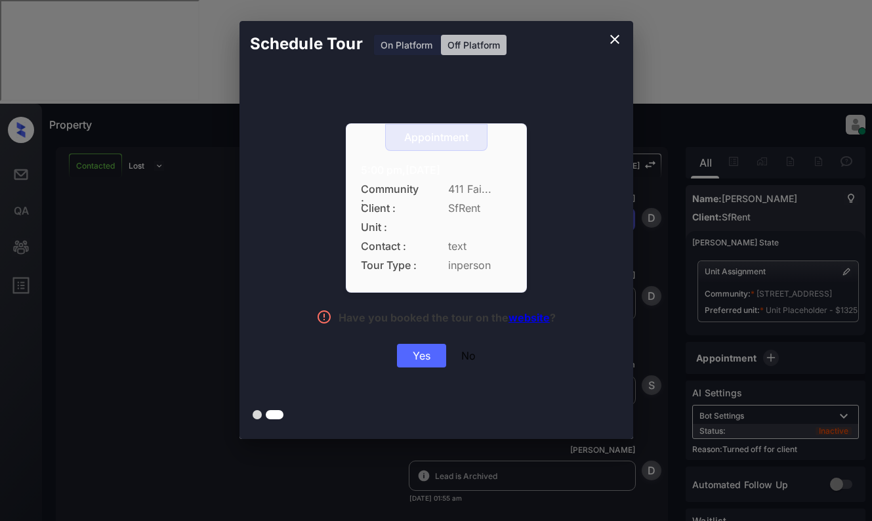
click at [402, 354] on div "Yes" at bounding box center [421, 356] width 49 height 24
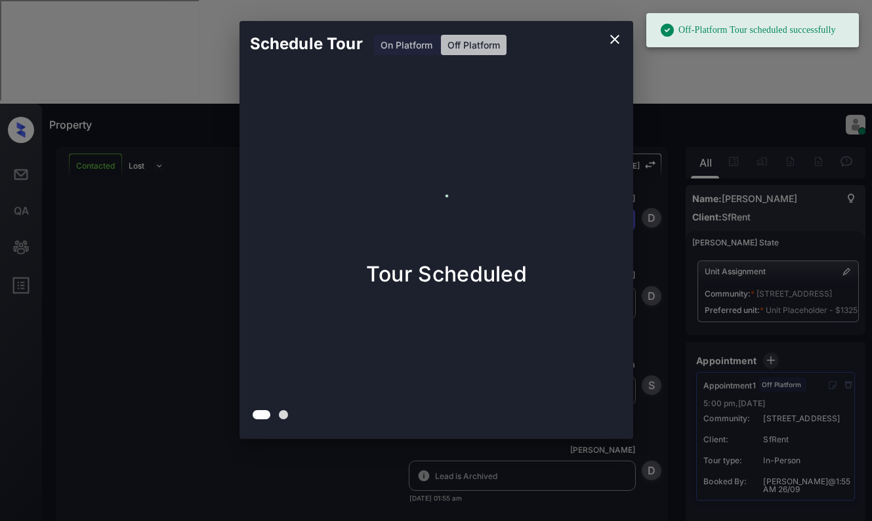
click at [165, 111] on div "Schedule Tour On Platform Off Platform Tour Scheduled" at bounding box center [436, 230] width 872 height 460
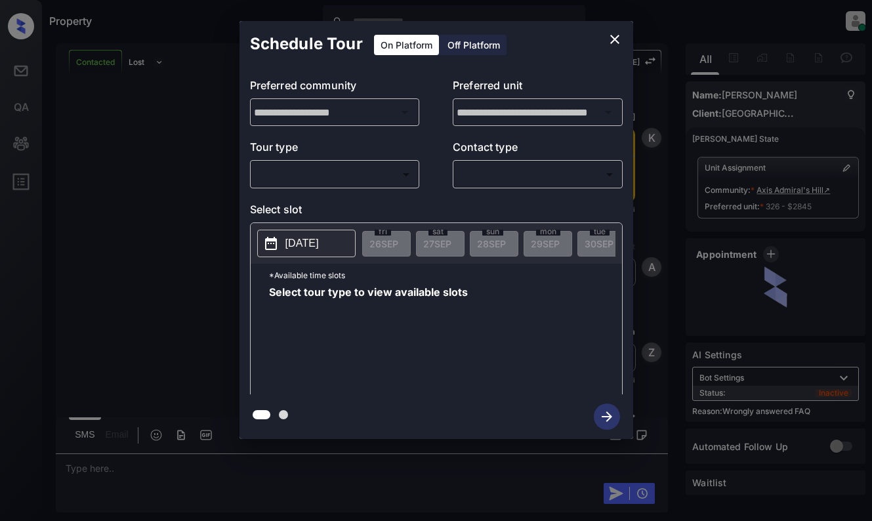
scroll to position [3685, 0]
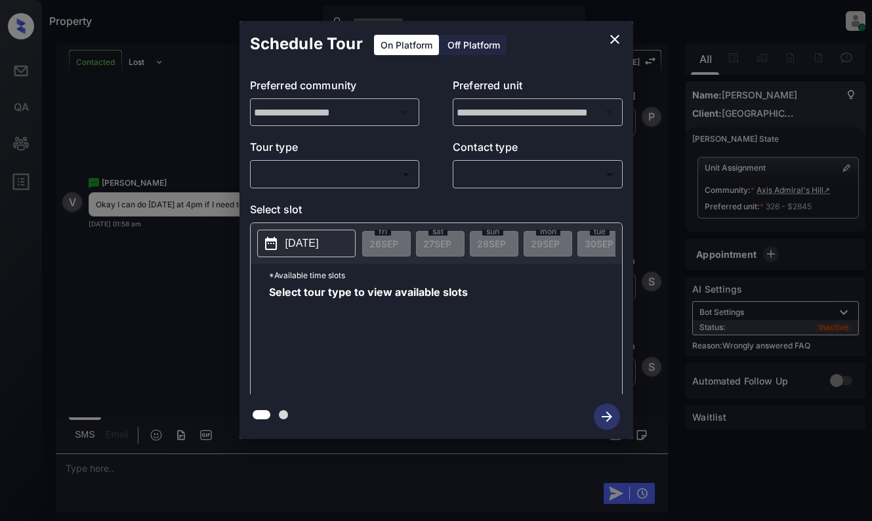
click at [360, 176] on body "Property [PERSON_NAME] Online Set yourself offline Set yourself on break Profil…" at bounding box center [436, 260] width 872 height 521
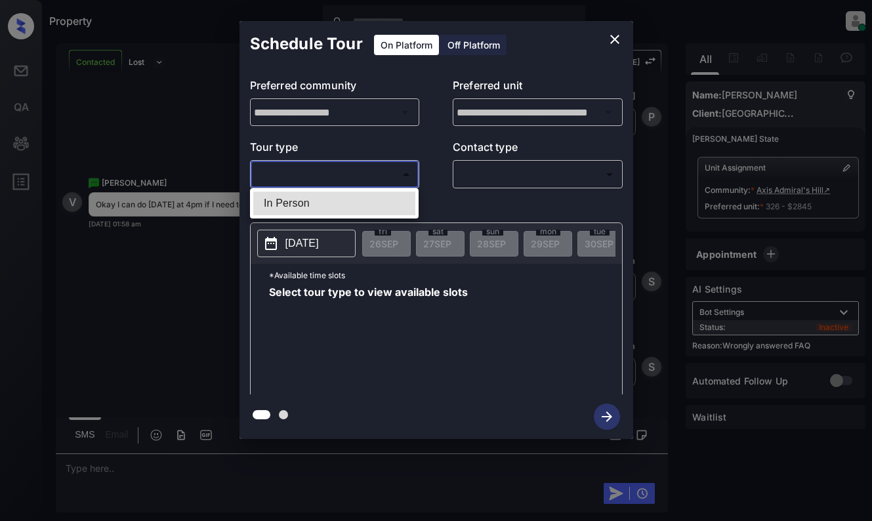
click at [374, 205] on li "In Person" at bounding box center [334, 204] width 162 height 24
type input "********"
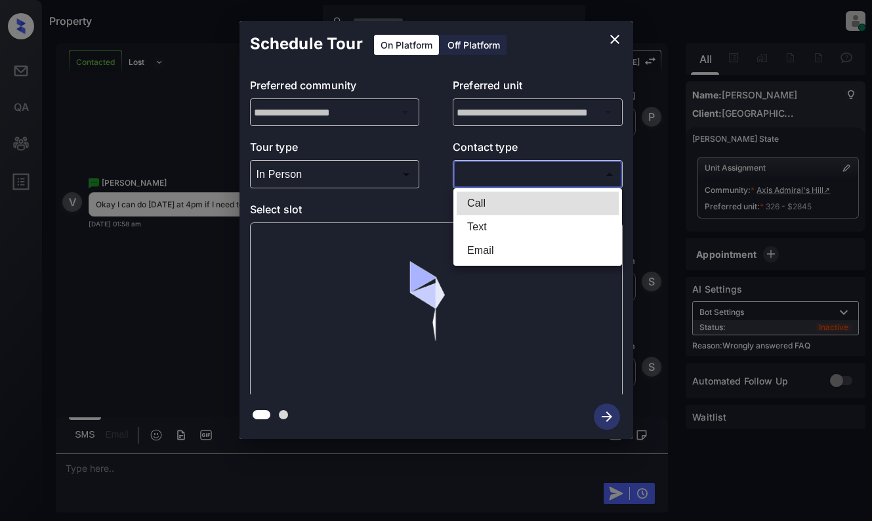
click at [494, 174] on body "Property [PERSON_NAME] Online Set yourself offline Set yourself on break Profil…" at bounding box center [436, 260] width 872 height 521
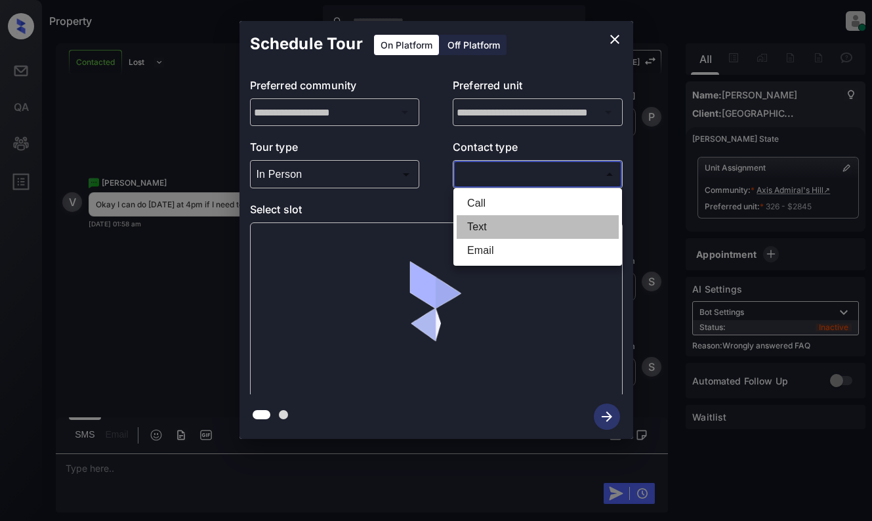
click at [500, 226] on li "Text" at bounding box center [538, 227] width 162 height 24
type input "****"
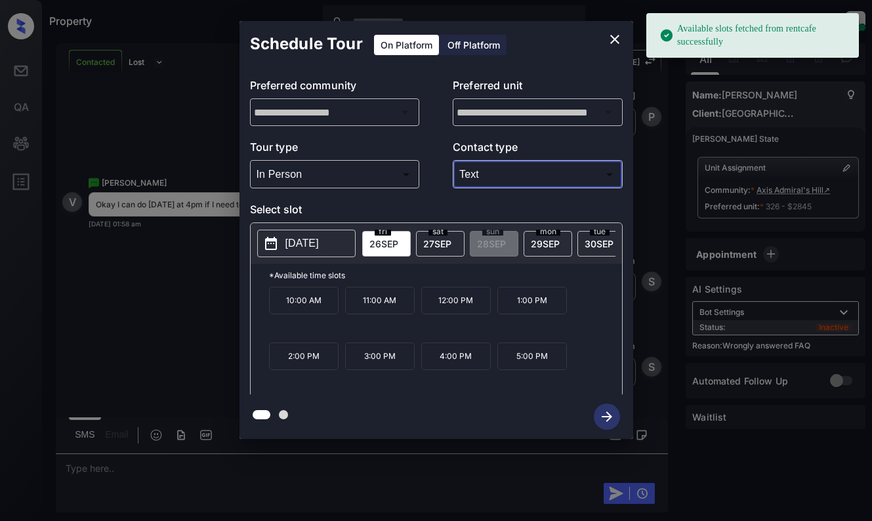
click at [280, 247] on button "[DATE]" at bounding box center [306, 244] width 98 height 28
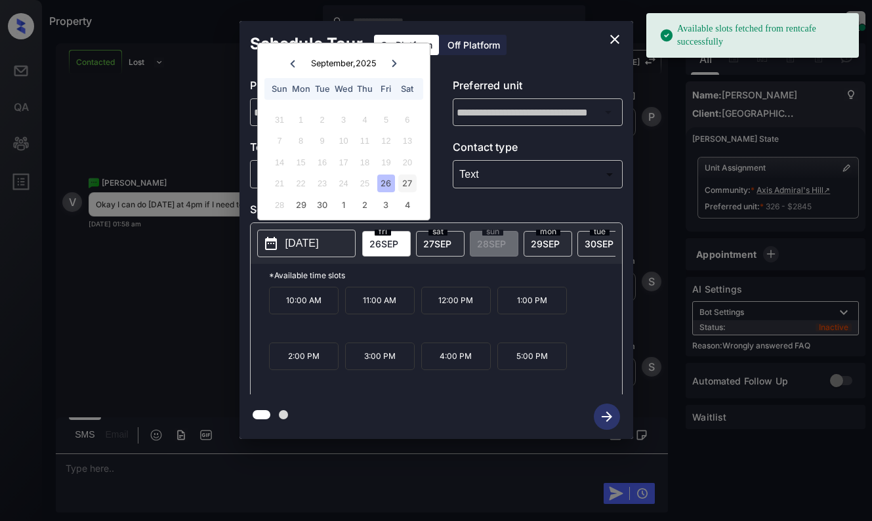
click at [400, 182] on div "27" at bounding box center [407, 184] width 18 height 18
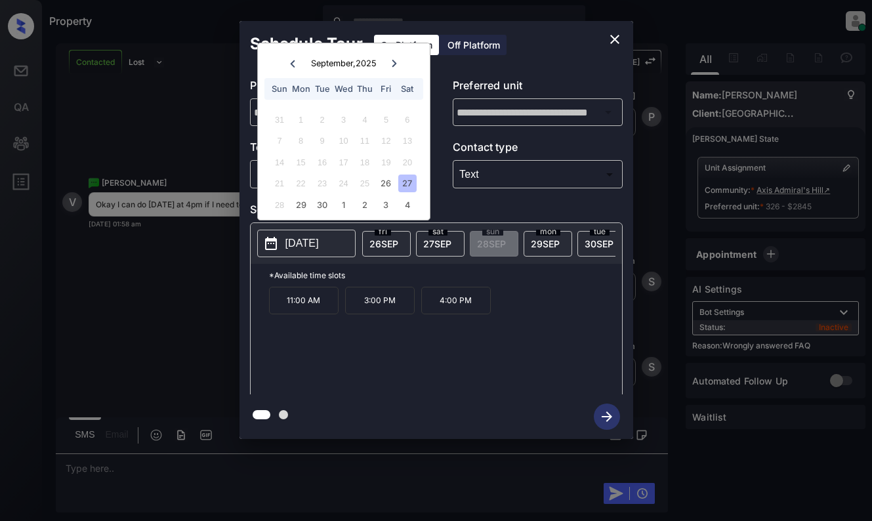
click at [440, 312] on p "4:00 PM" at bounding box center [456, 301] width 70 height 28
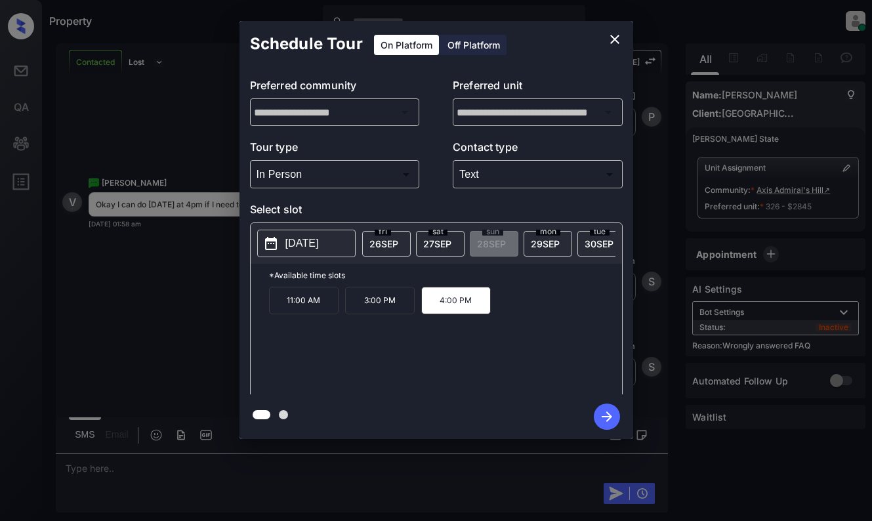
click at [614, 418] on icon "button" at bounding box center [607, 417] width 26 height 26
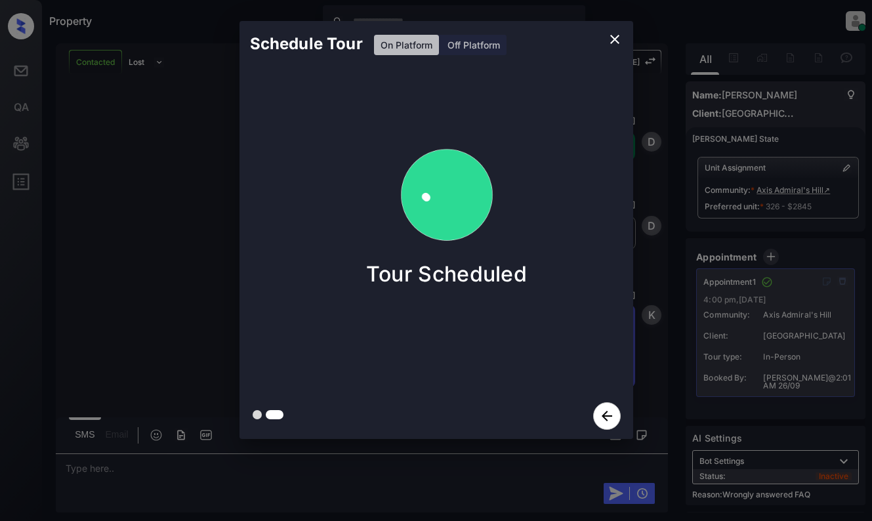
scroll to position [4074, 0]
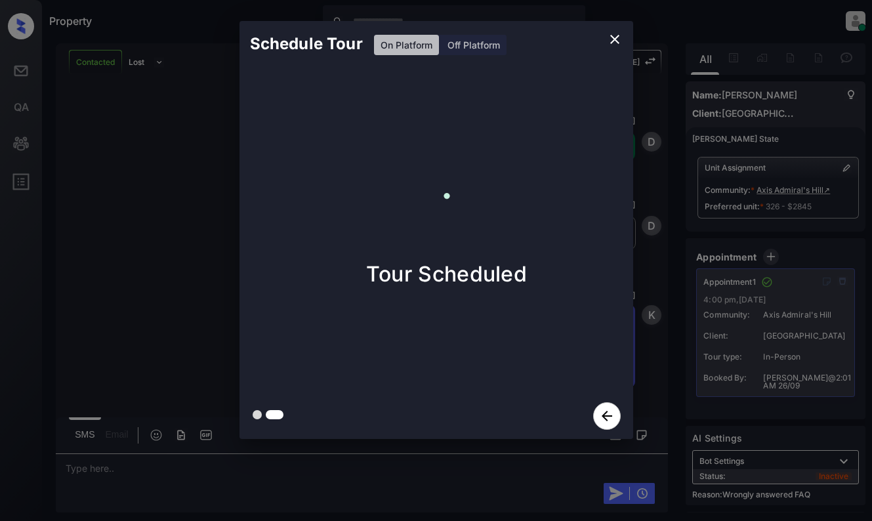
click at [610, 41] on icon "close" at bounding box center [615, 40] width 16 height 16
